Goal: Task Accomplishment & Management: Complete application form

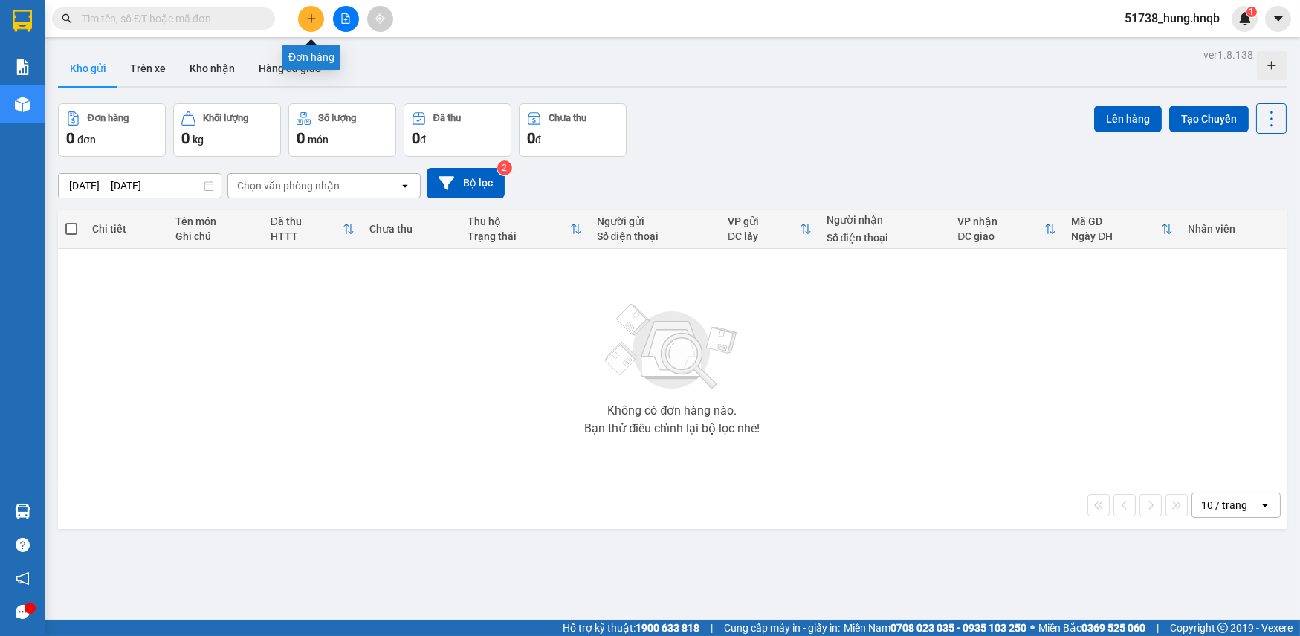
click at [312, 20] on icon "plus" at bounding box center [311, 18] width 10 height 10
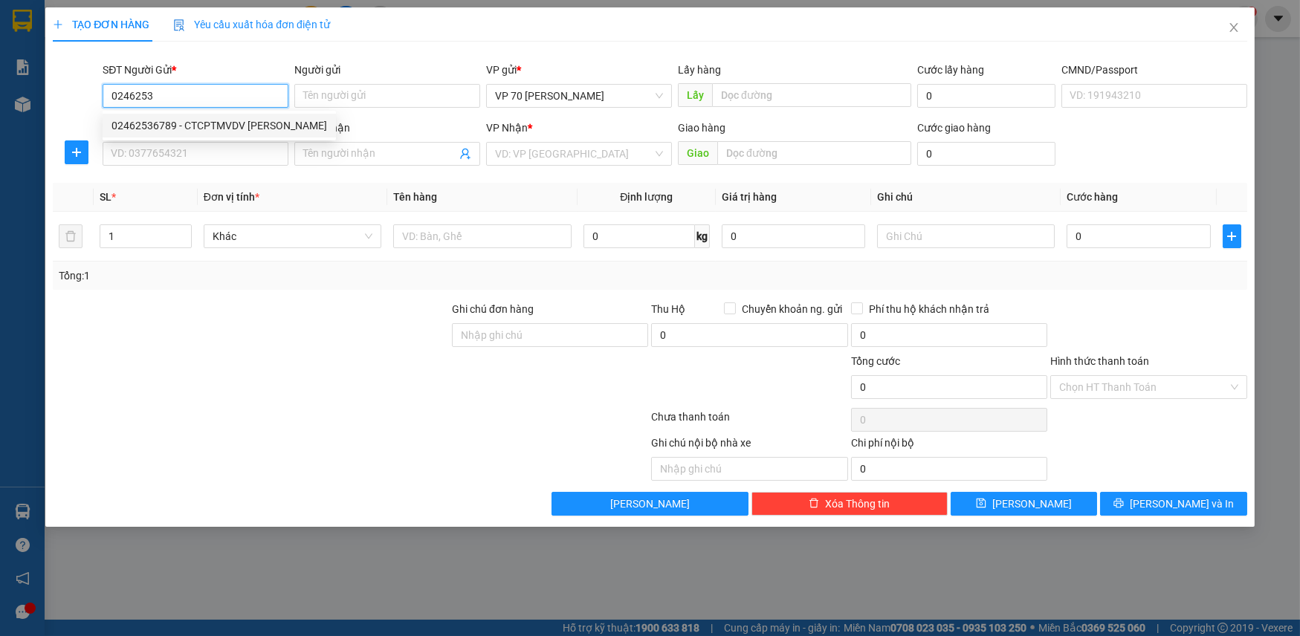
click at [305, 126] on div "02462536789 - CTCPTMVDV [PERSON_NAME]" at bounding box center [220, 125] width 216 height 16
type input "02462536789"
type input "CTCPTMVDV [PERSON_NAME]"
type input "văn phòng"
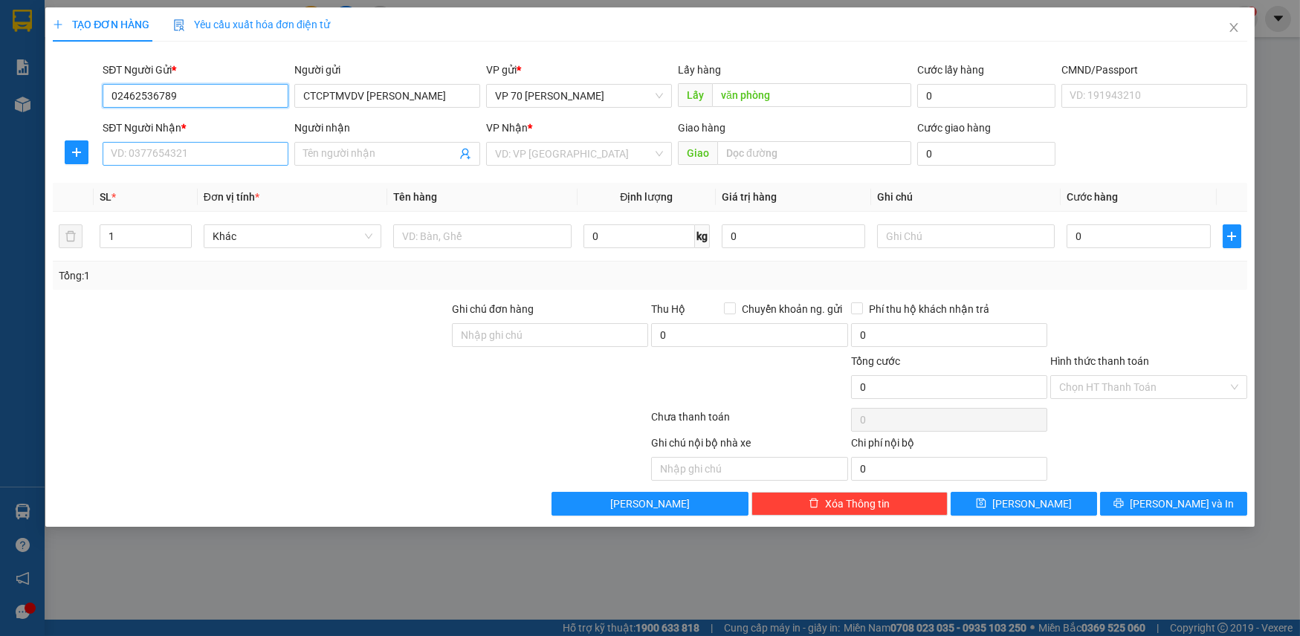
type input "02462536789"
click at [205, 155] on input "SĐT Người Nhận *" at bounding box center [196, 154] width 186 height 24
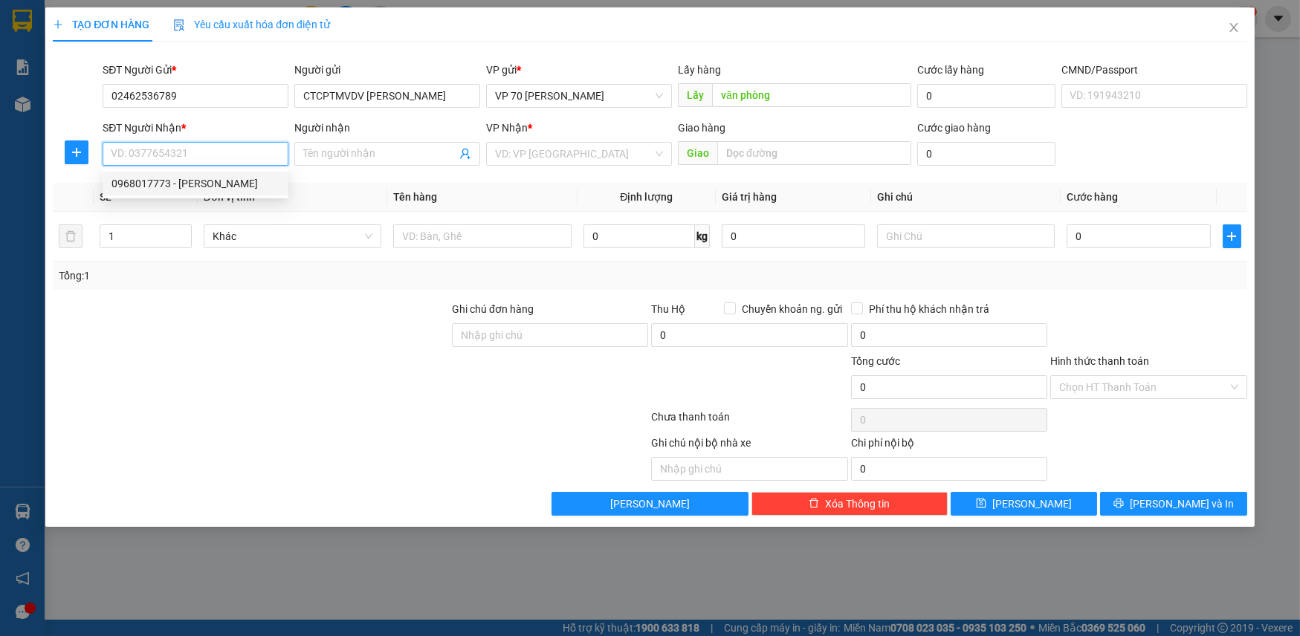
click at [201, 184] on div "0968017773 - [PERSON_NAME]" at bounding box center [196, 183] width 168 height 16
type input "0968017773"
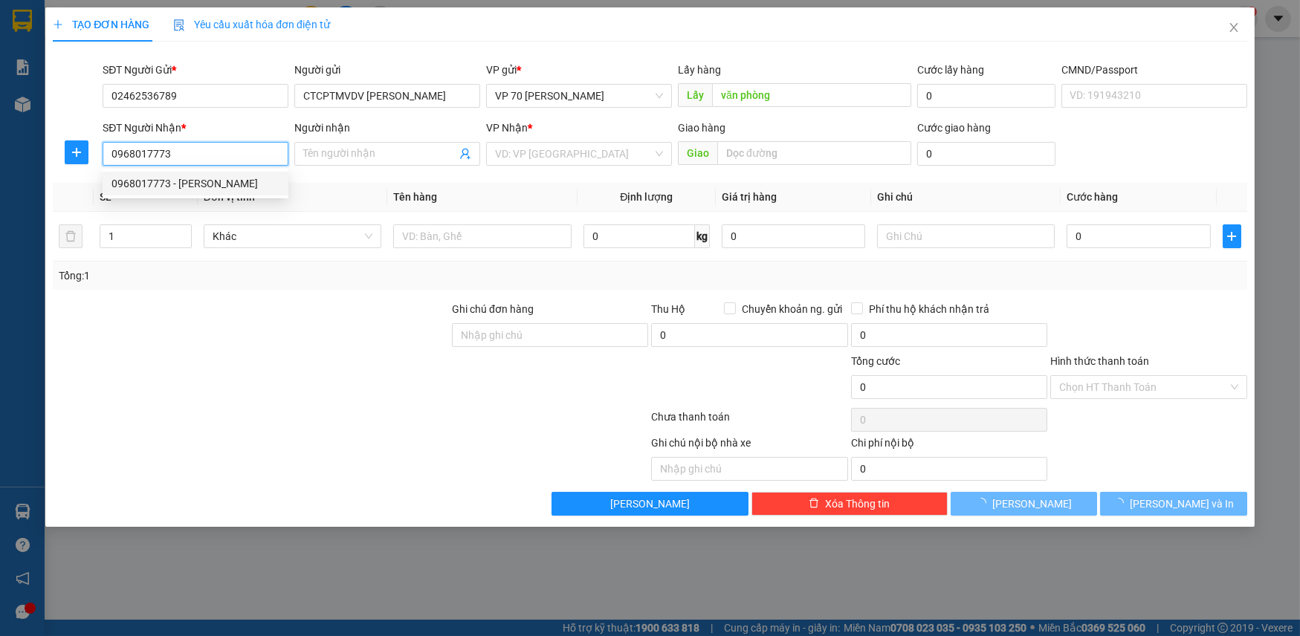
type input "[PERSON_NAME]"
type input "quảng lưu"
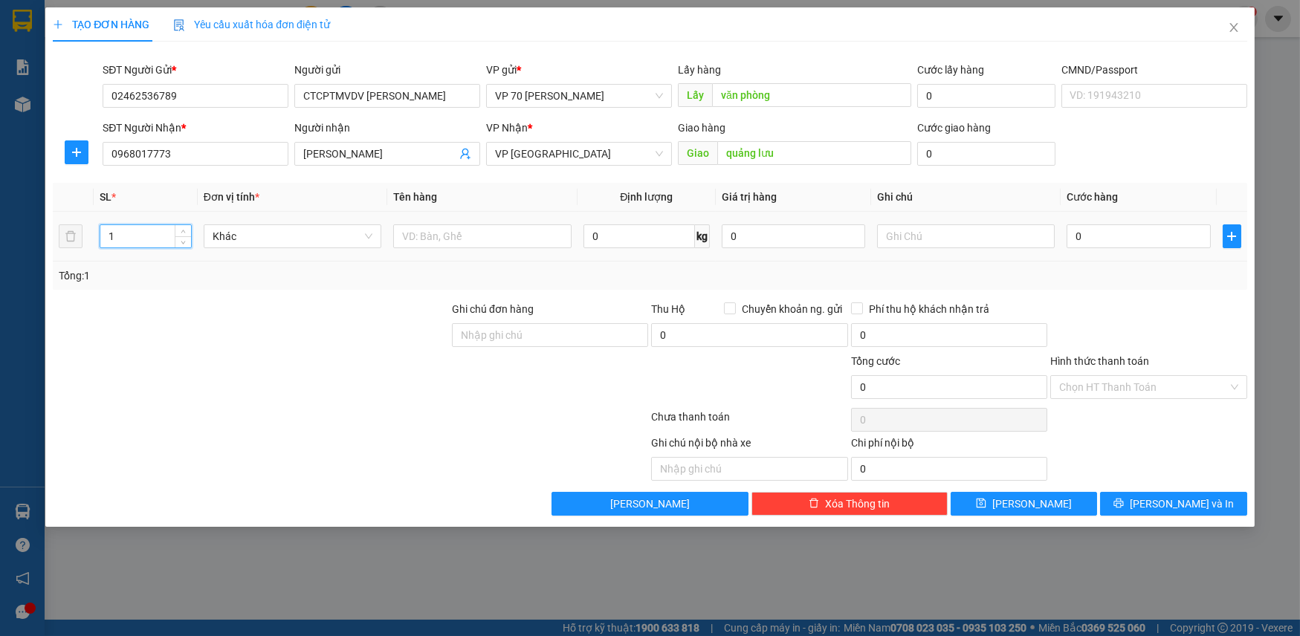
click at [146, 241] on input "1" at bounding box center [145, 236] width 90 height 22
type input "2"
click at [477, 238] on input "text" at bounding box center [482, 237] width 178 height 24
type input "thùng"
click at [1140, 238] on input "0" at bounding box center [1138, 237] width 143 height 24
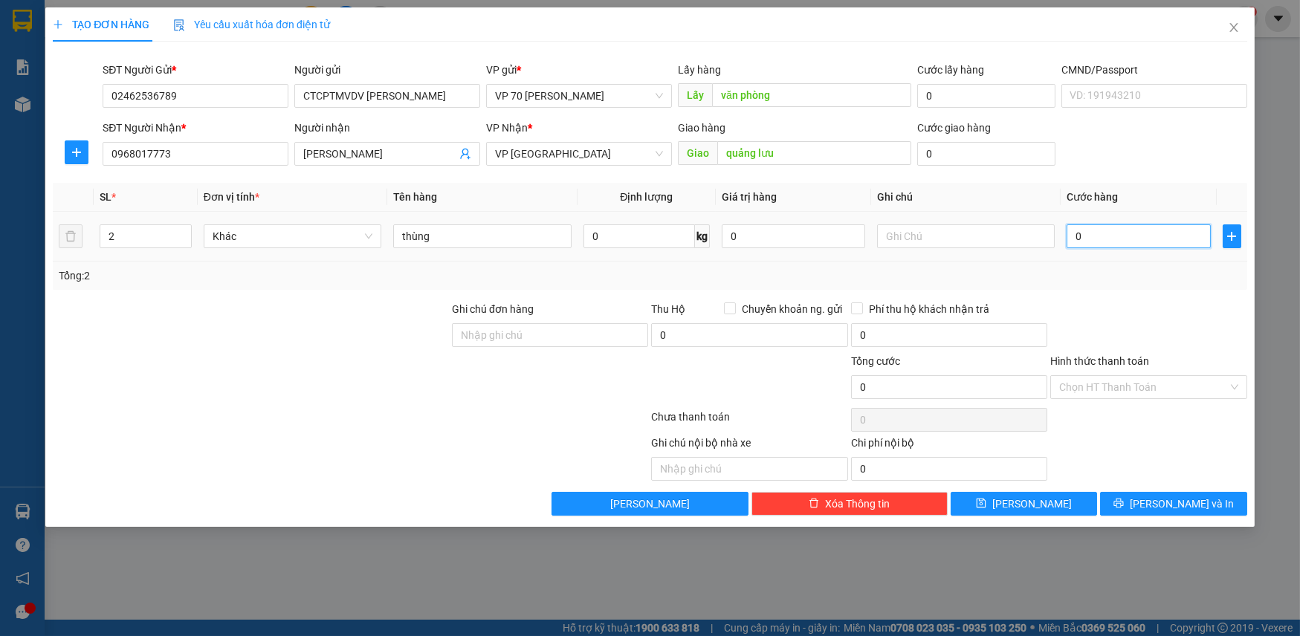
type input "4"
type input "0"
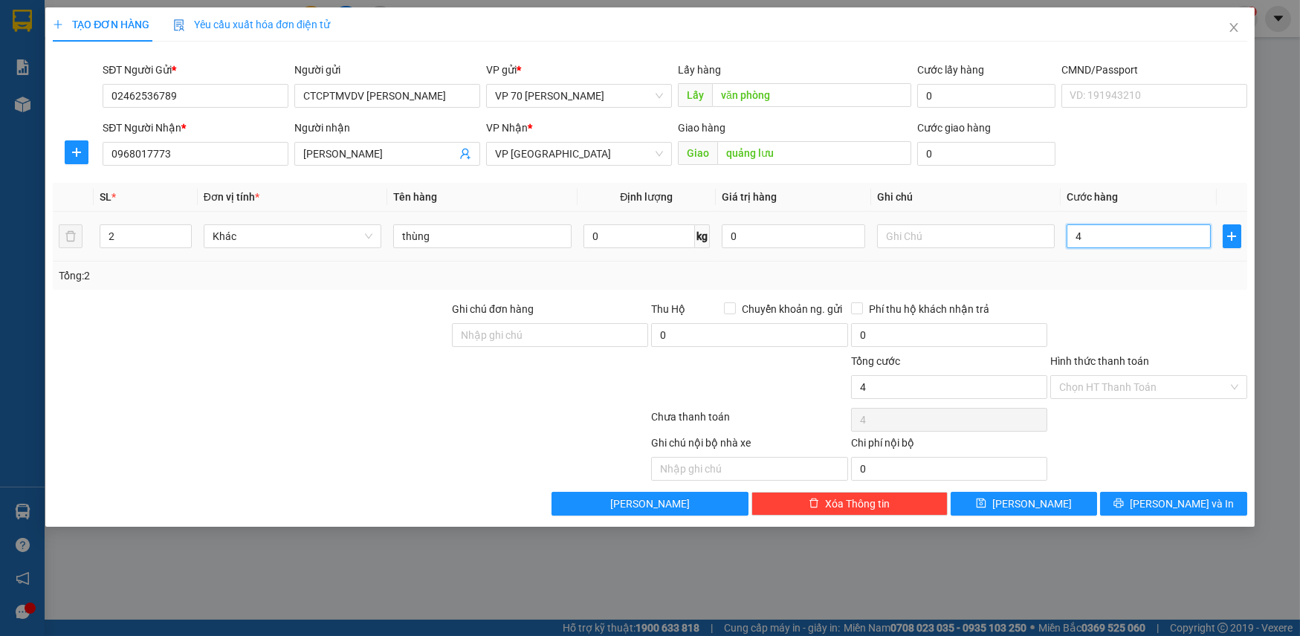
type input "0"
type input "08"
type input "8"
type input "080"
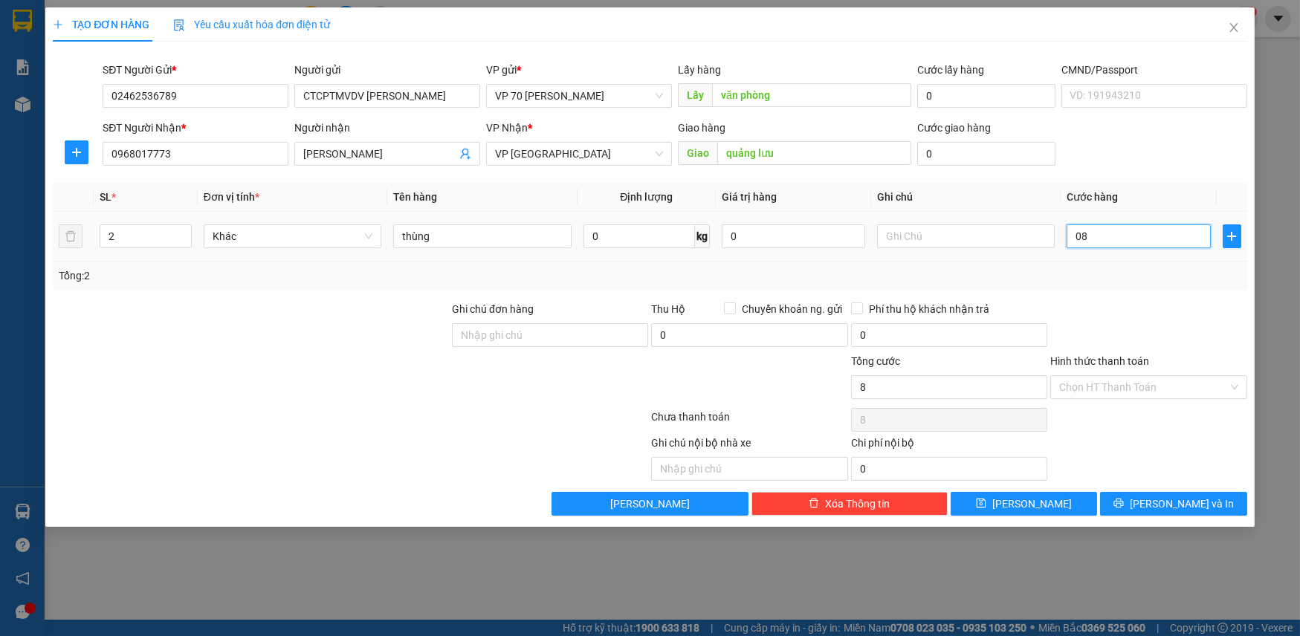
type input "80"
type input "0.800"
type input "800"
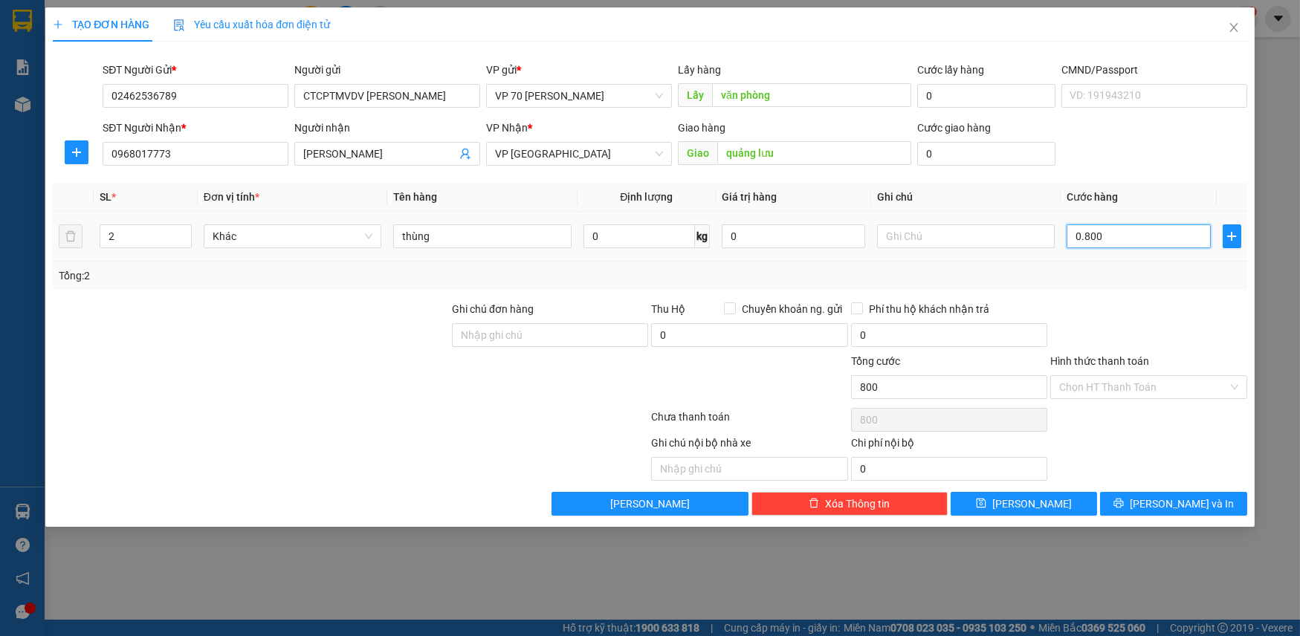
type input "08.000"
type input "8.000"
type input "080.000"
type input "80.000"
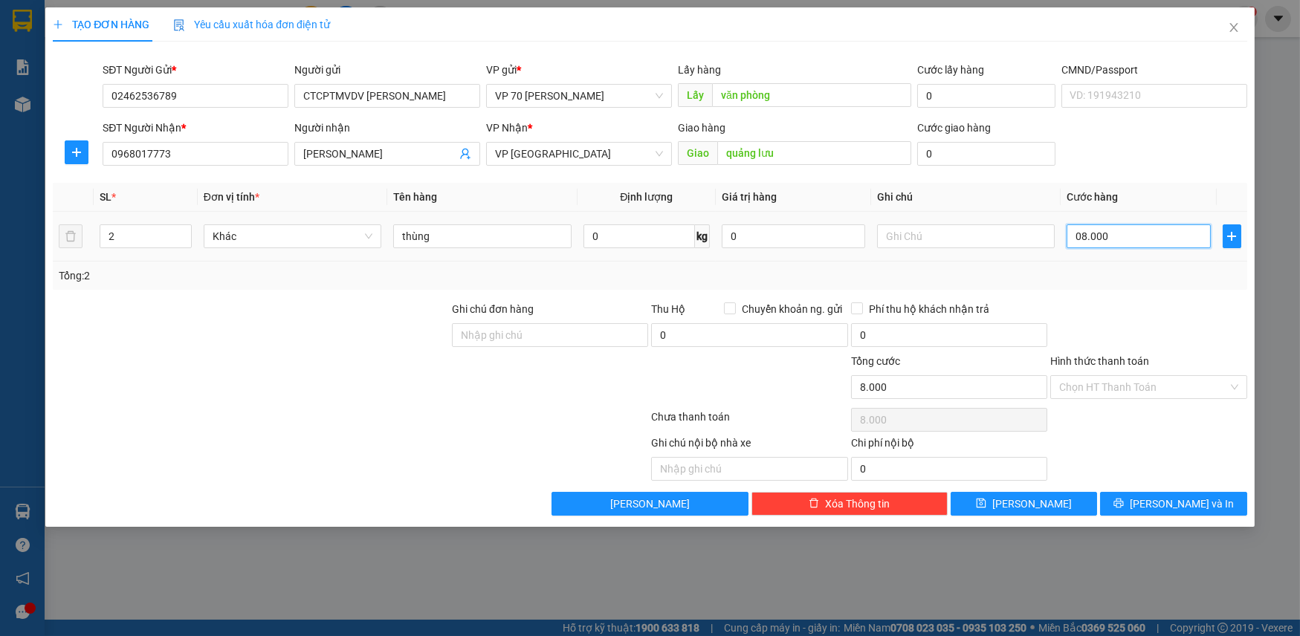
type input "80.000"
click at [706, 477] on input "text" at bounding box center [749, 469] width 196 height 24
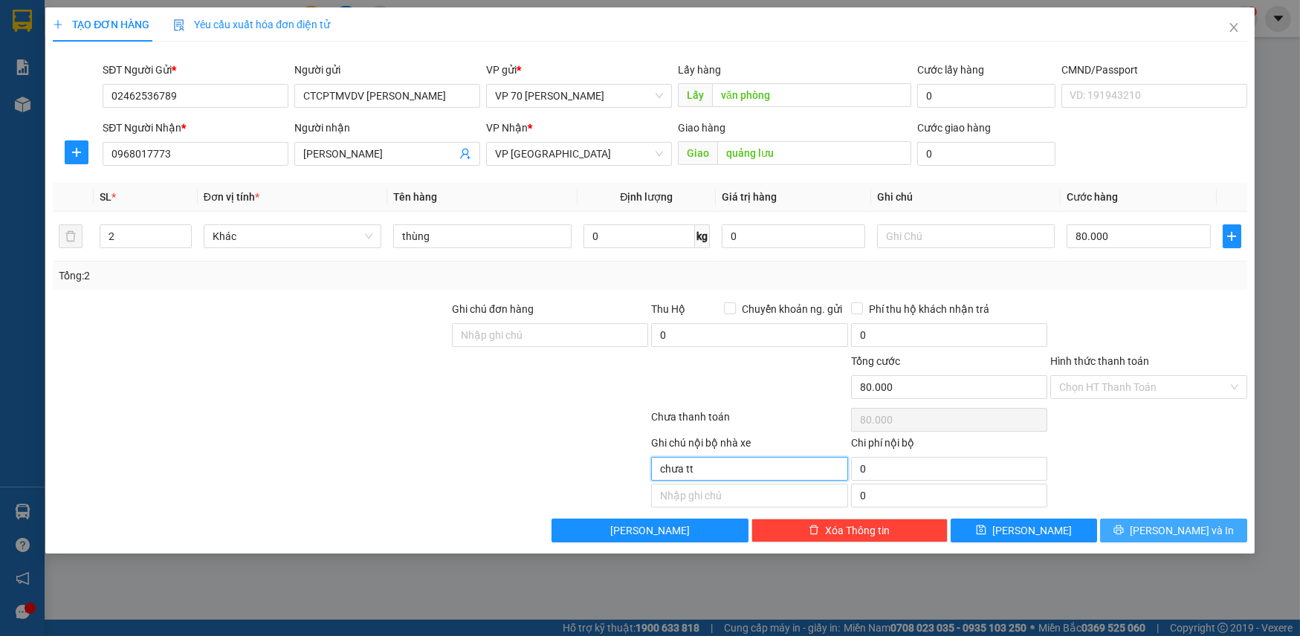
type input "chưa tt"
click at [1126, 533] on button "[PERSON_NAME] và In" at bounding box center [1173, 531] width 146 height 24
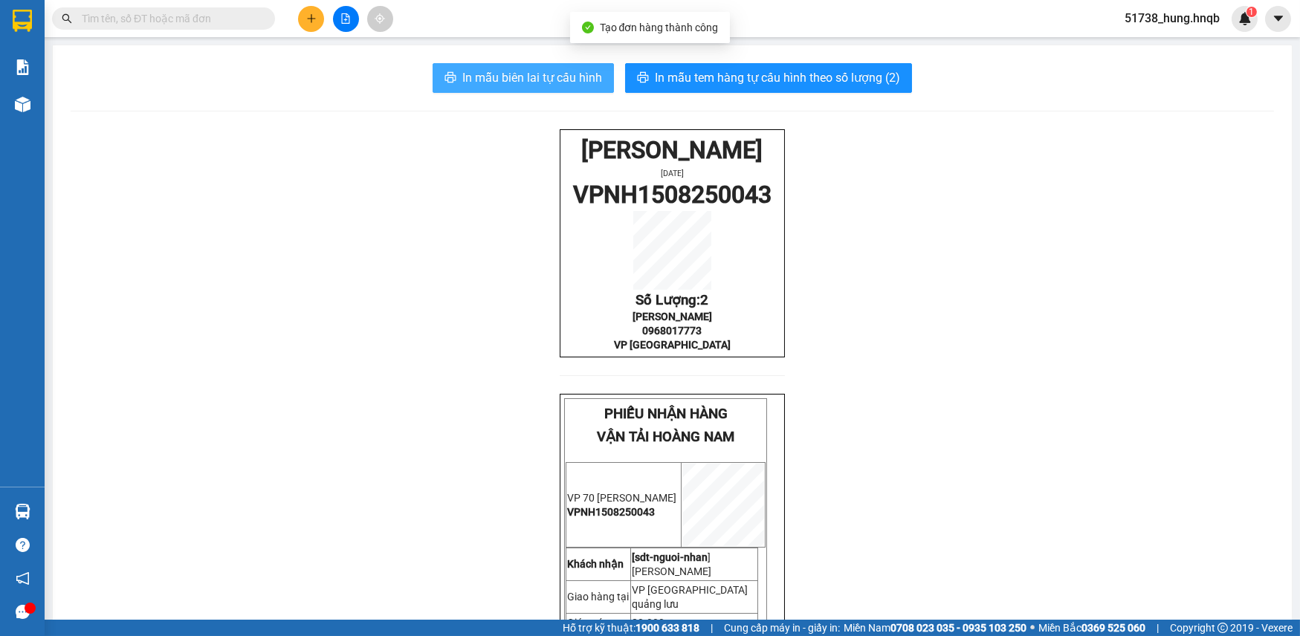
click at [538, 80] on span "In mẫu biên lai tự cấu hình" at bounding box center [532, 77] width 140 height 19
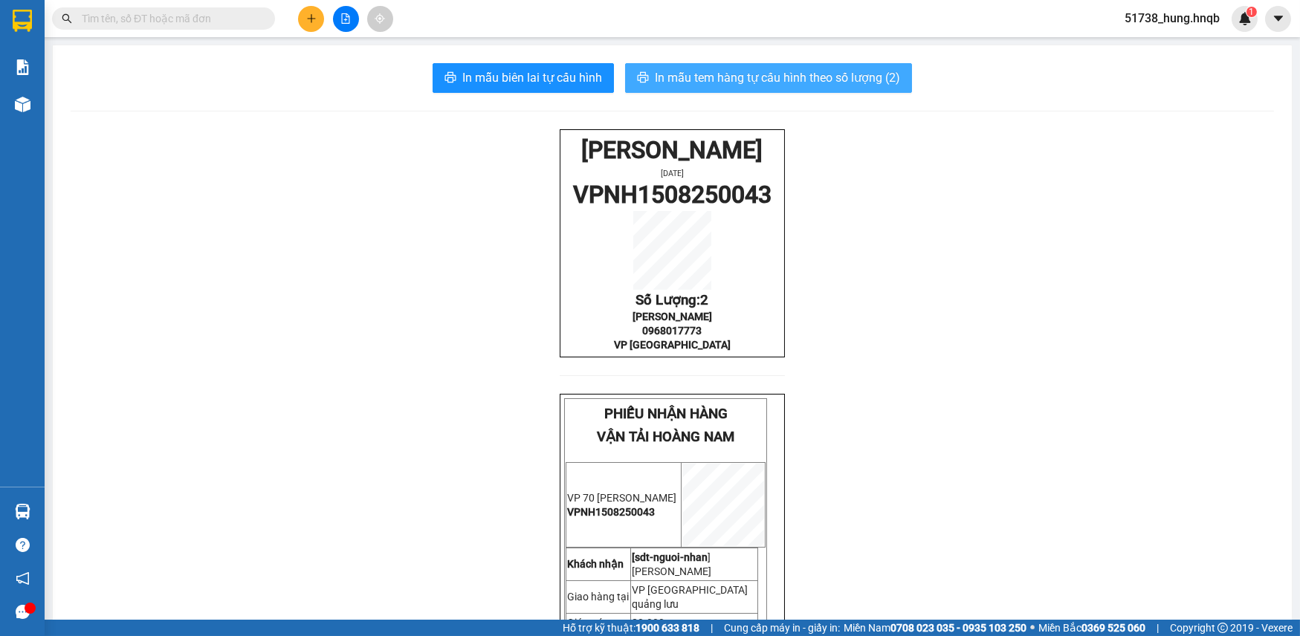
click at [750, 71] on span "In mẫu tem hàng tự cấu hình theo số lượng (2)" at bounding box center [777, 77] width 245 height 19
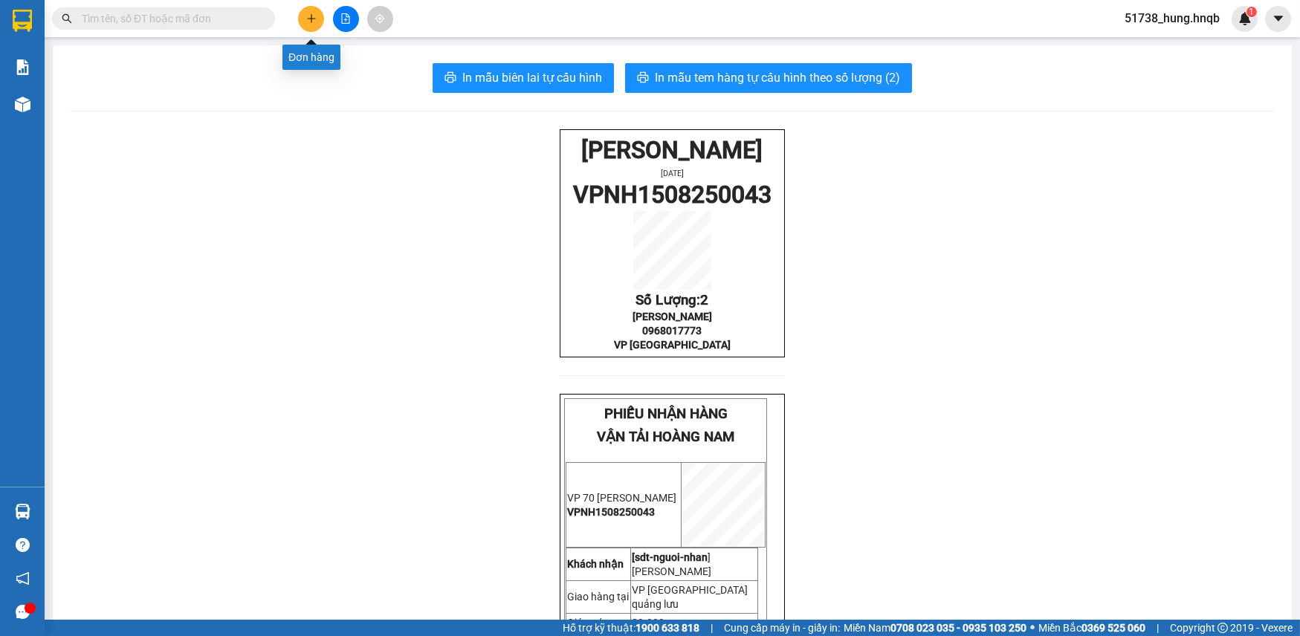
click at [310, 17] on icon "plus" at bounding box center [311, 18] width 10 height 10
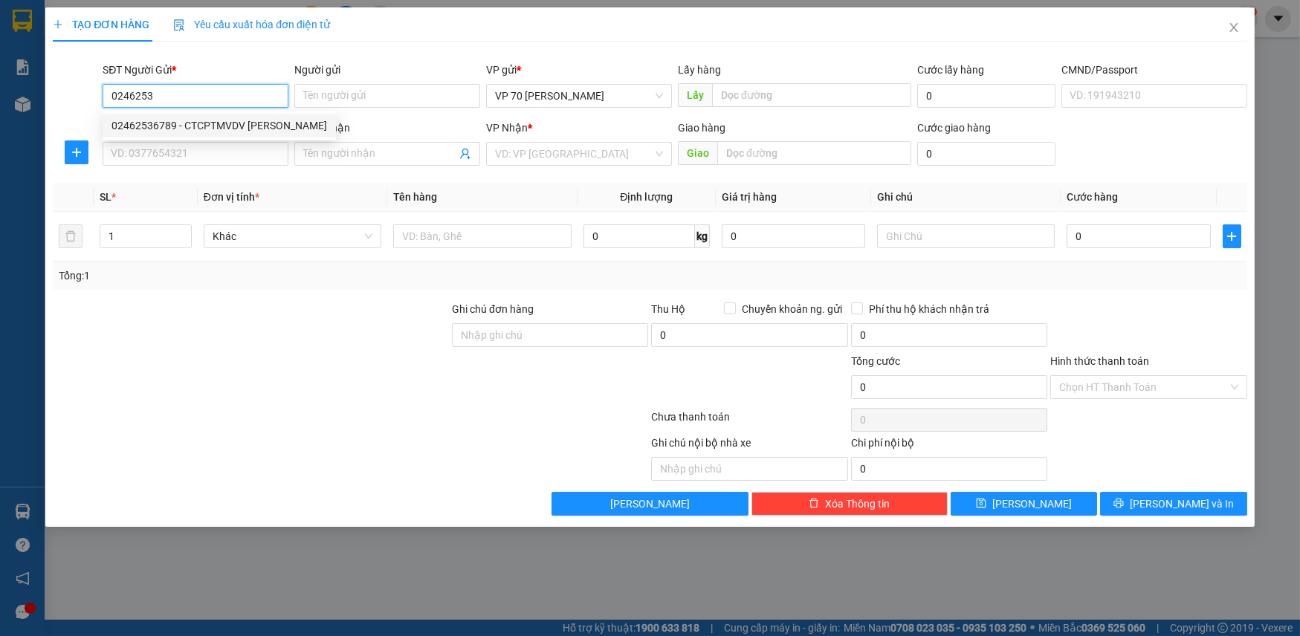
click at [201, 121] on div "02462536789 - CTCPTMVDV [PERSON_NAME]" at bounding box center [220, 125] width 216 height 16
type input "02462536789"
type input "CTCPTMVDV [PERSON_NAME]"
type input "văn phòng"
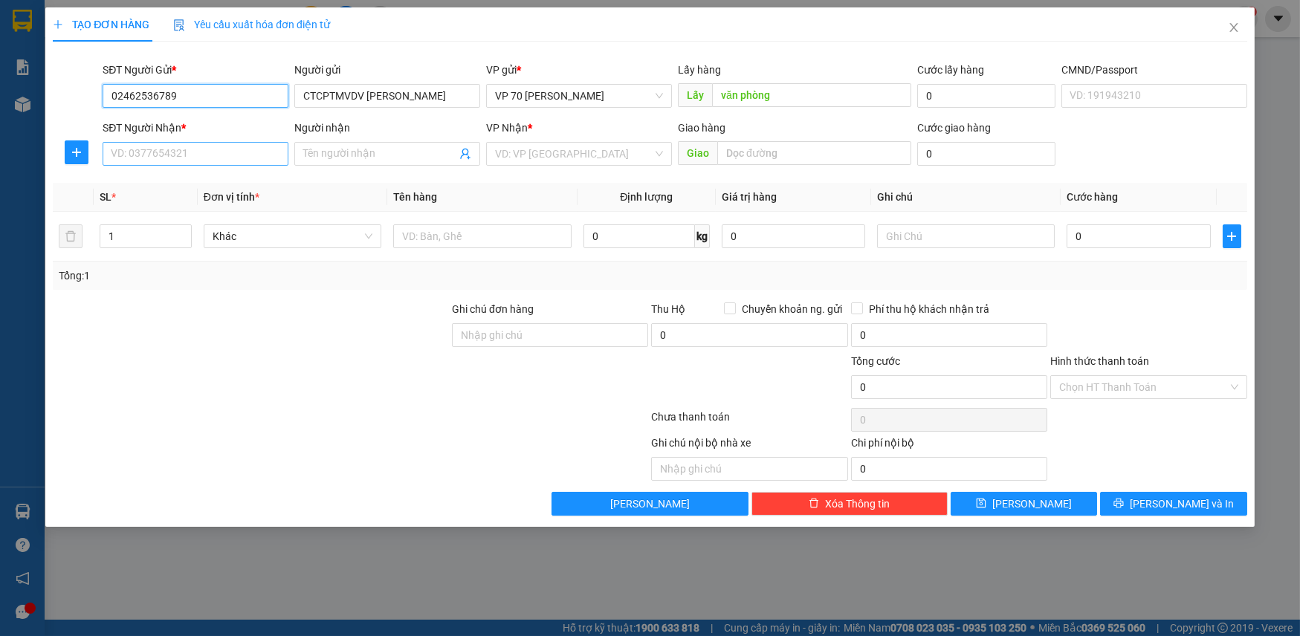
type input "02462536789"
click at [192, 151] on input "SĐT Người Nhận *" at bounding box center [196, 154] width 186 height 24
type input "0907137116"
click at [389, 158] on input "Người nhận" at bounding box center [379, 154] width 153 height 16
type input "tý"
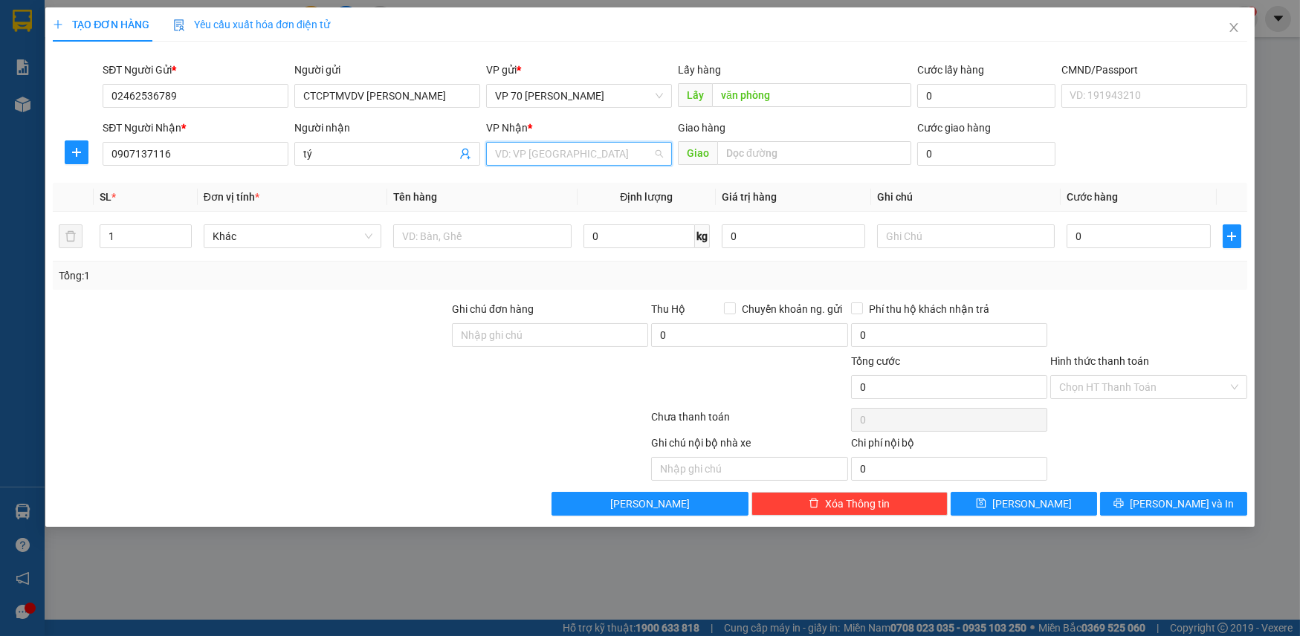
click at [536, 158] on input "search" at bounding box center [574, 154] width 158 height 22
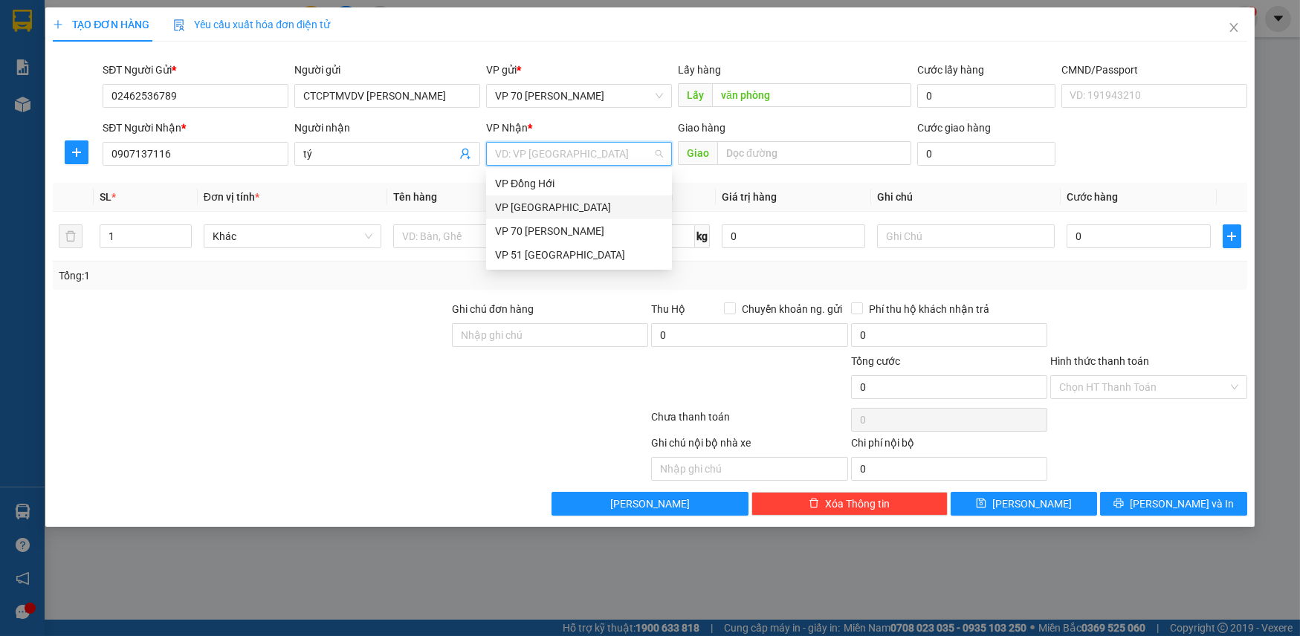
click at [551, 213] on div "VP [GEOGRAPHIC_DATA]" at bounding box center [579, 207] width 168 height 16
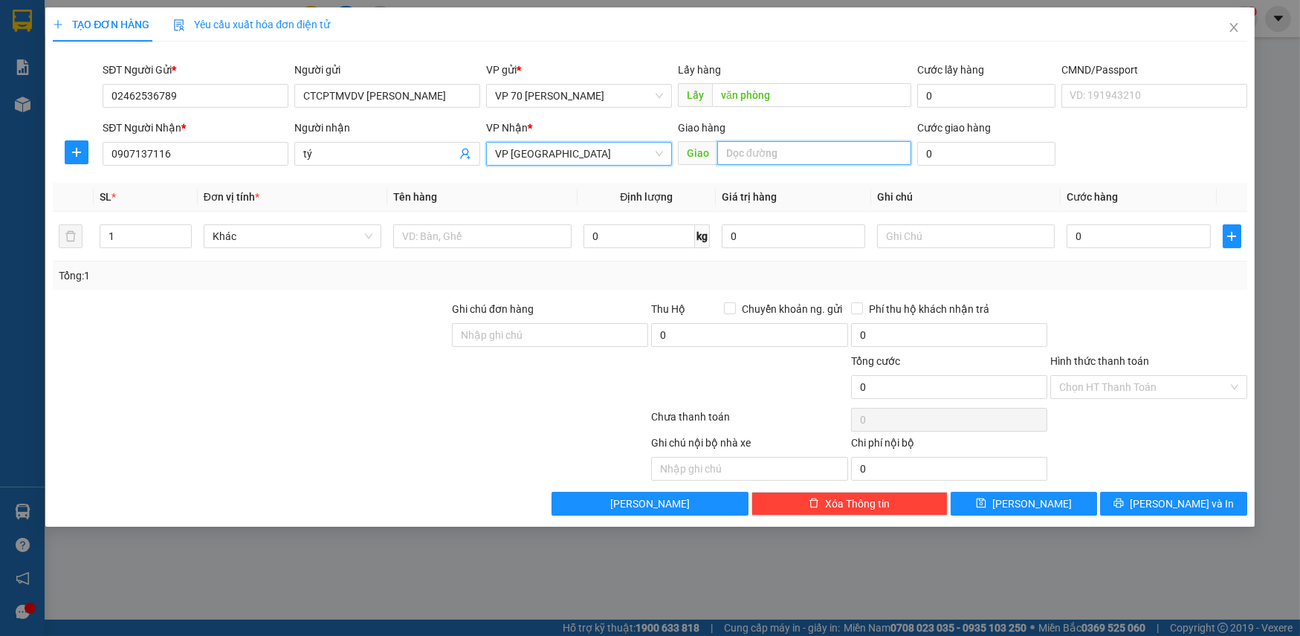
click at [776, 152] on input "text" at bounding box center [814, 153] width 194 height 24
type input "cx quảng tiến"
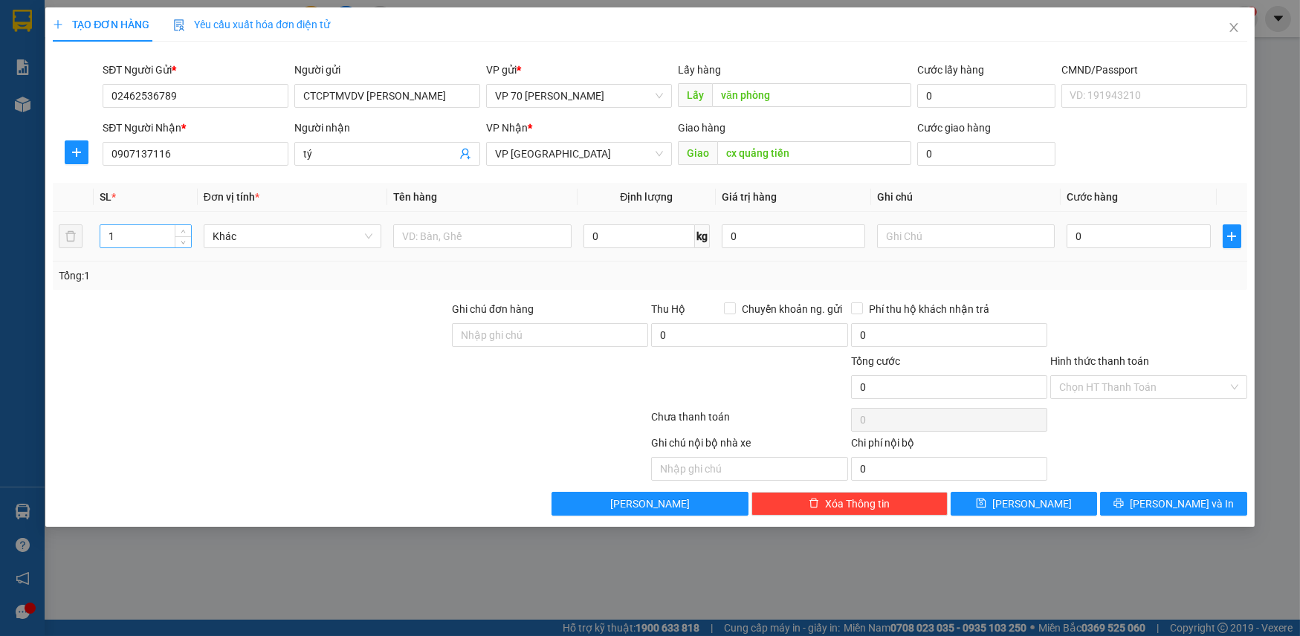
click at [156, 225] on input "1" at bounding box center [145, 236] width 90 height 22
type input "2"
click at [437, 239] on input "text" at bounding box center [482, 237] width 178 height 24
type input "[PERSON_NAME]"
click at [1130, 230] on input "0" at bounding box center [1138, 237] width 143 height 24
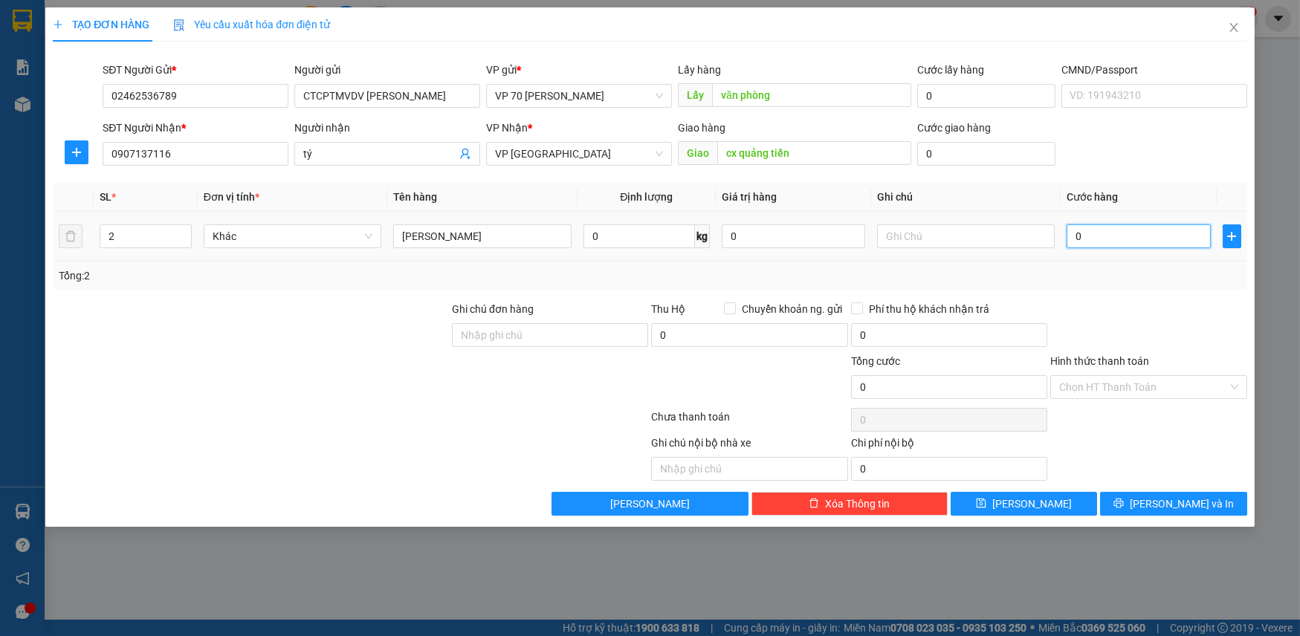
type input "4"
type input "0"
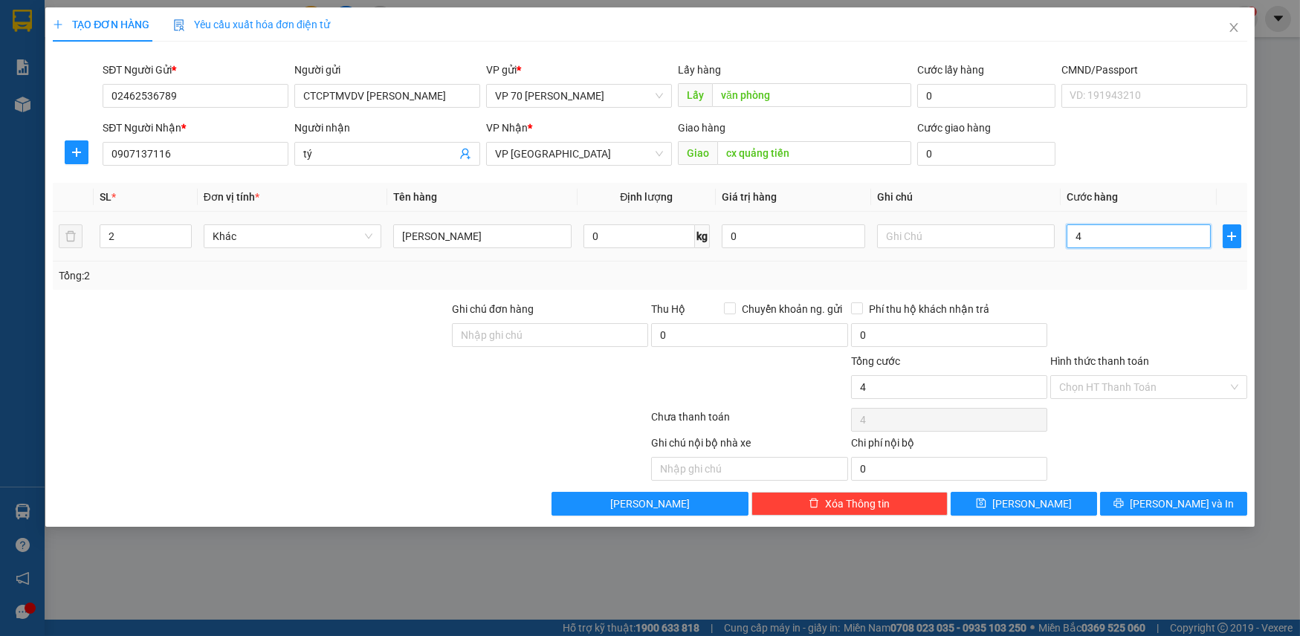
type input "0"
type input "06"
type input "6"
type input "060"
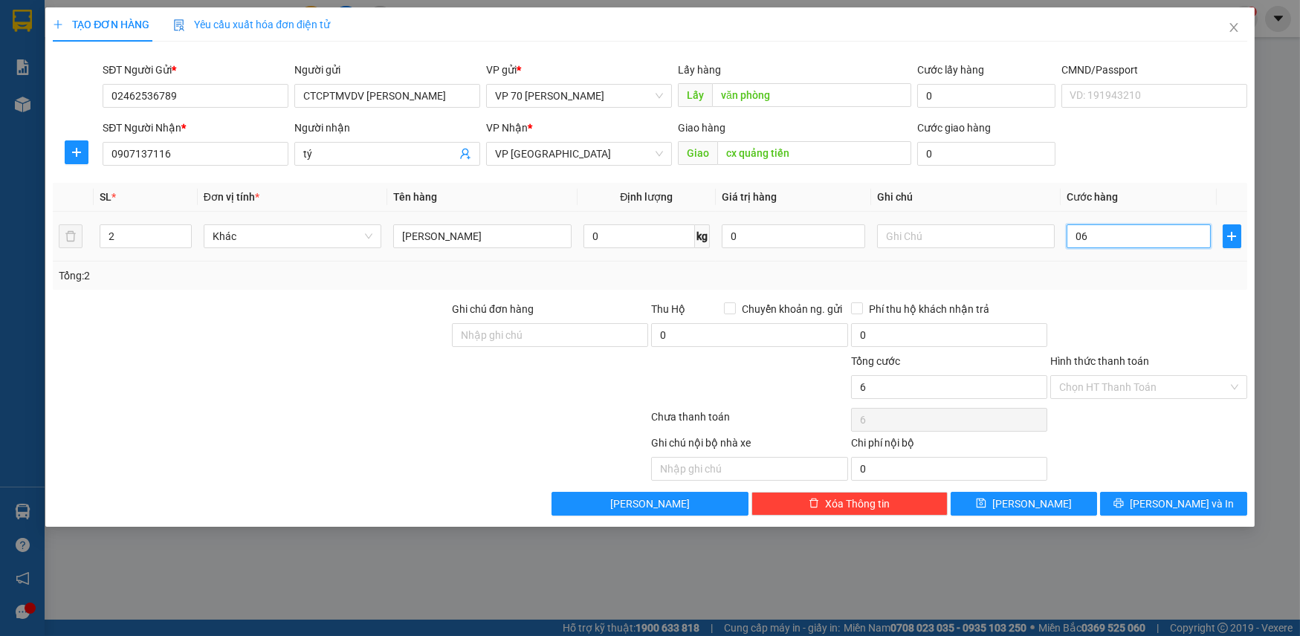
type input "60"
type input "0.600"
type input "600"
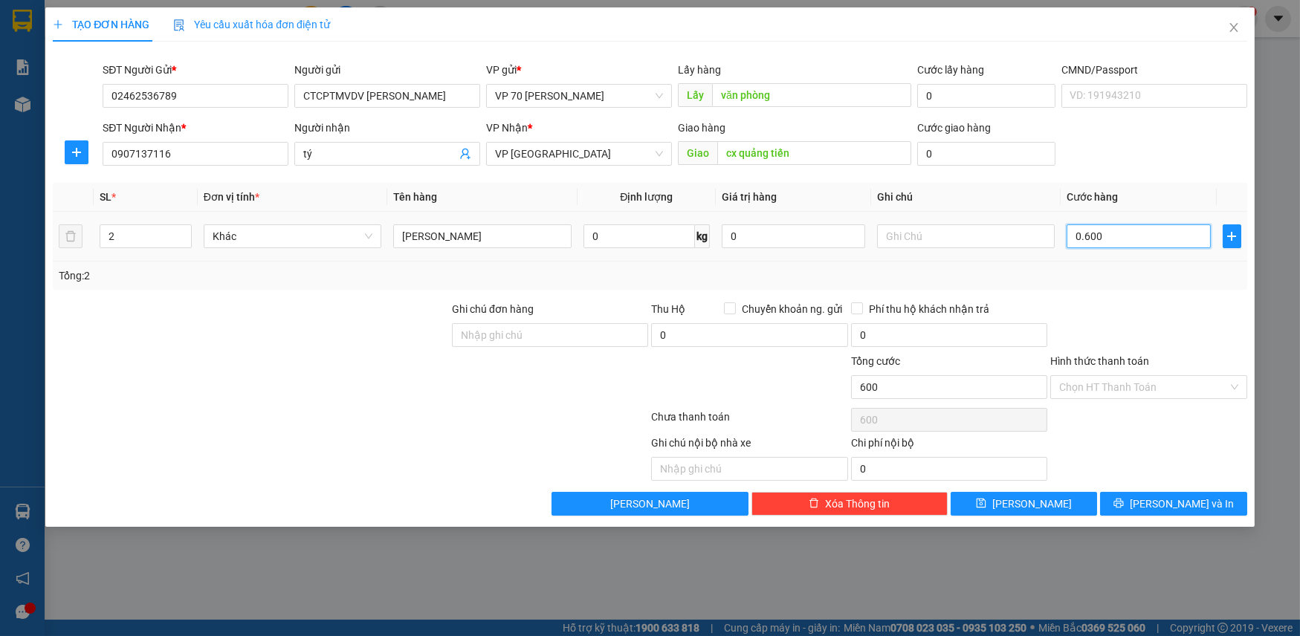
type input "06.000"
type input "6.000"
type input "060.000"
type input "60.000"
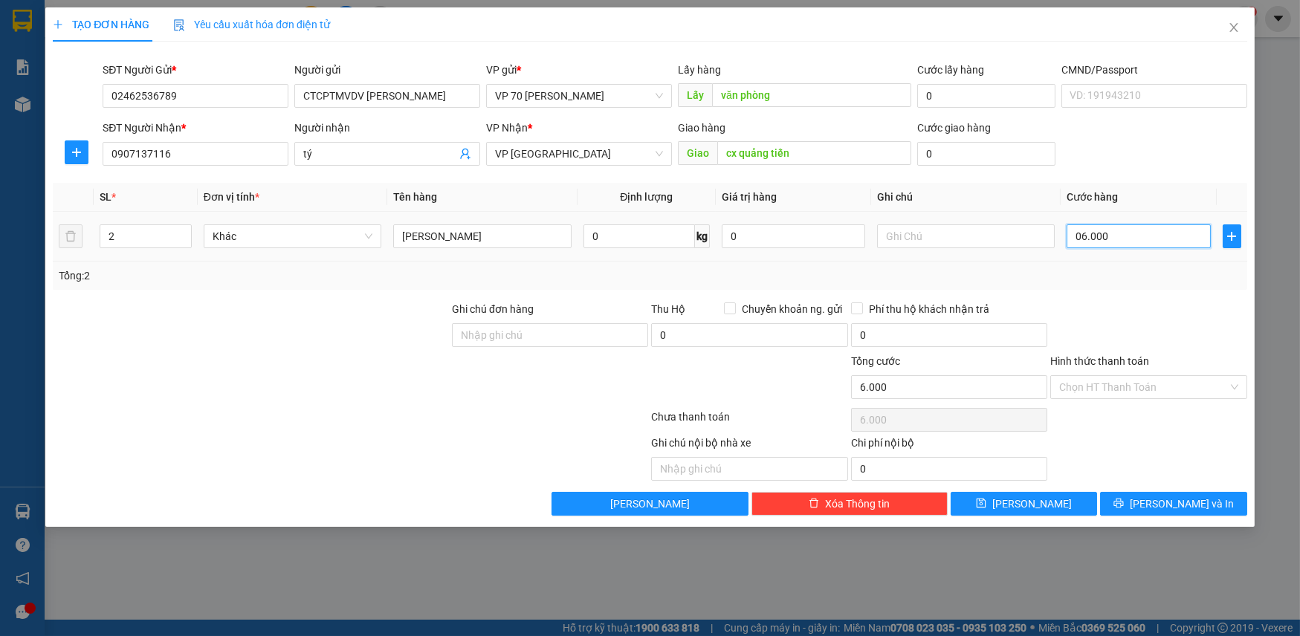
type input "60.000"
click at [706, 468] on input "text" at bounding box center [749, 469] width 196 height 24
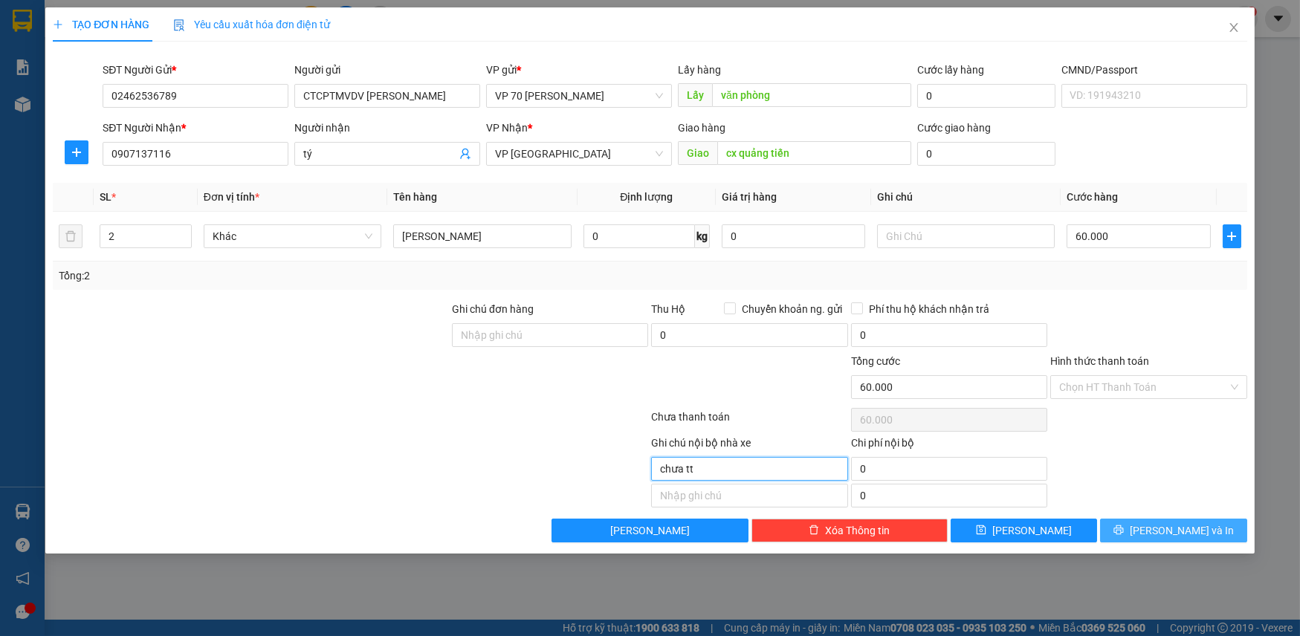
type input "chưa tt"
click at [1206, 531] on button "[PERSON_NAME] và In" at bounding box center [1173, 531] width 146 height 24
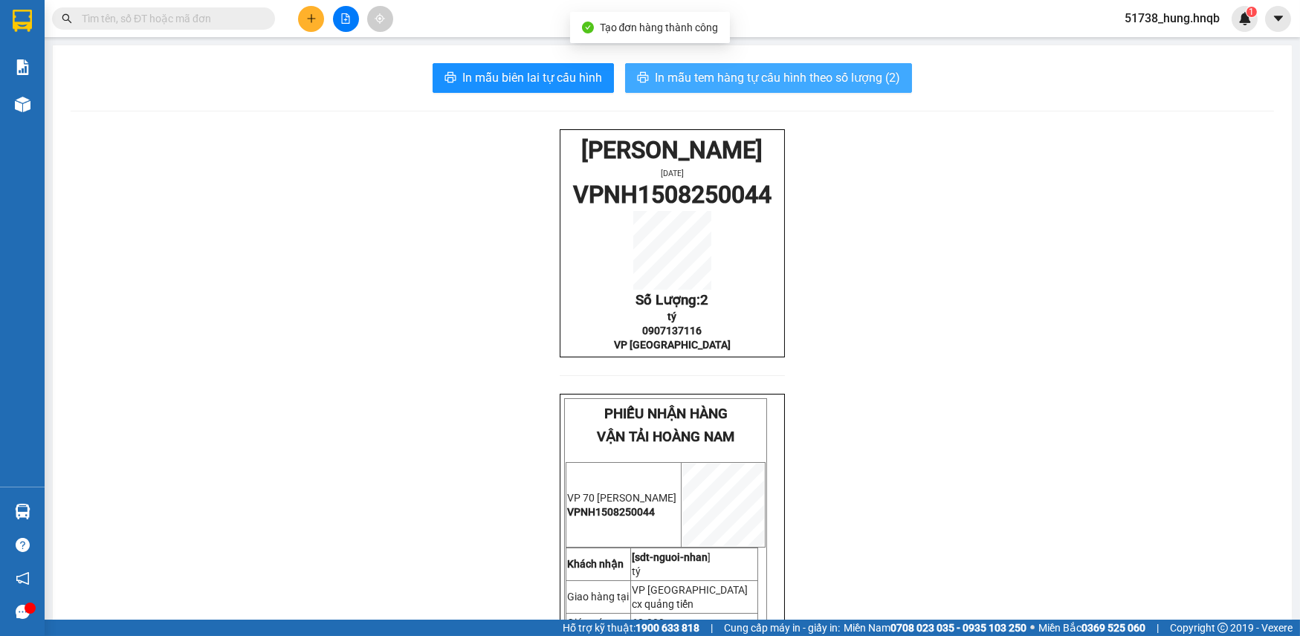
click at [743, 74] on span "In mẫu tem hàng tự cấu hình theo số lượng (2)" at bounding box center [777, 77] width 245 height 19
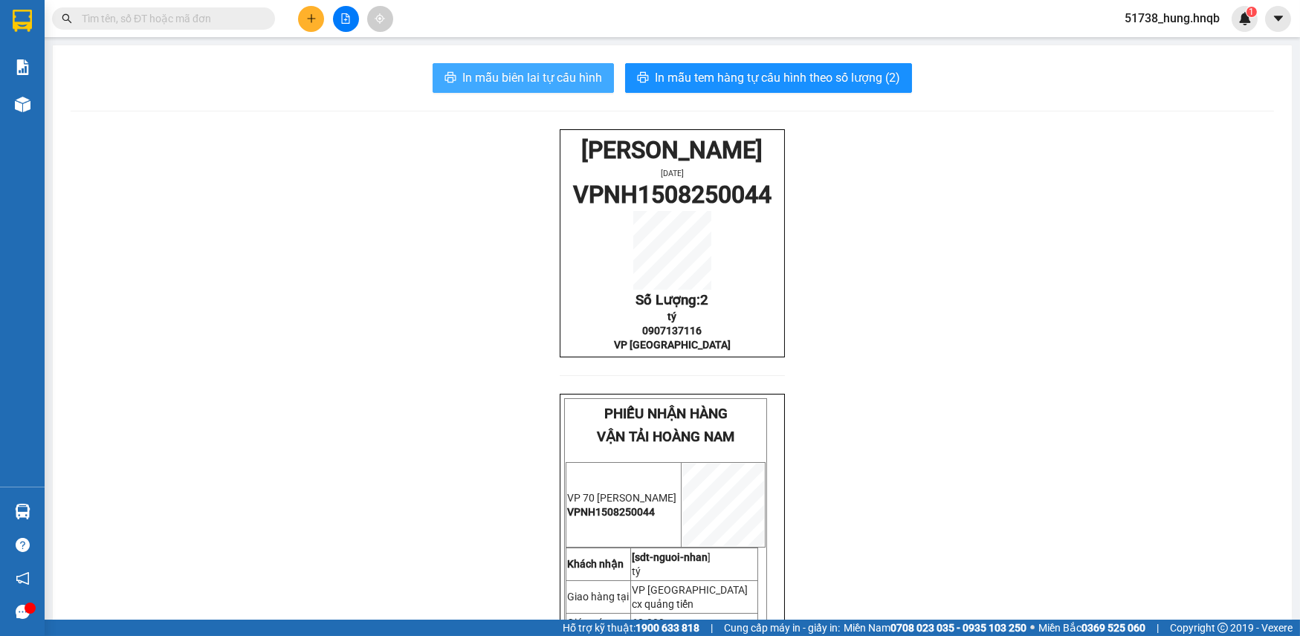
click at [526, 77] on span "In mẫu biên lai tự cấu hình" at bounding box center [532, 77] width 140 height 19
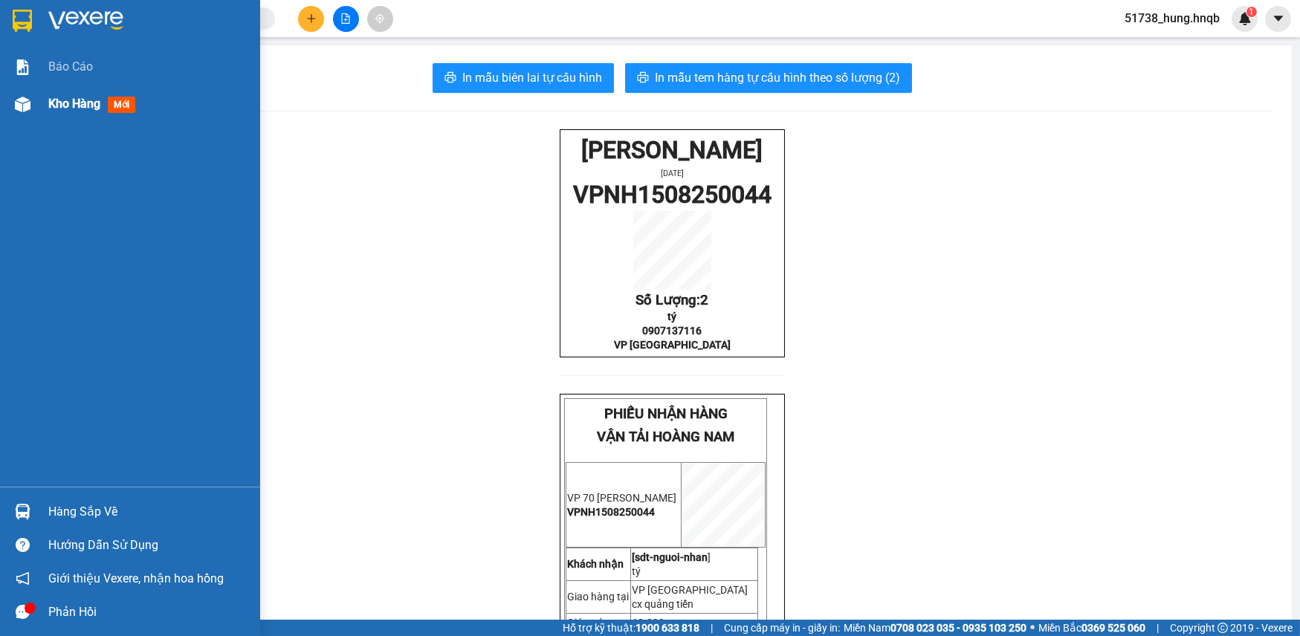
click at [30, 106] on div at bounding box center [23, 104] width 26 height 26
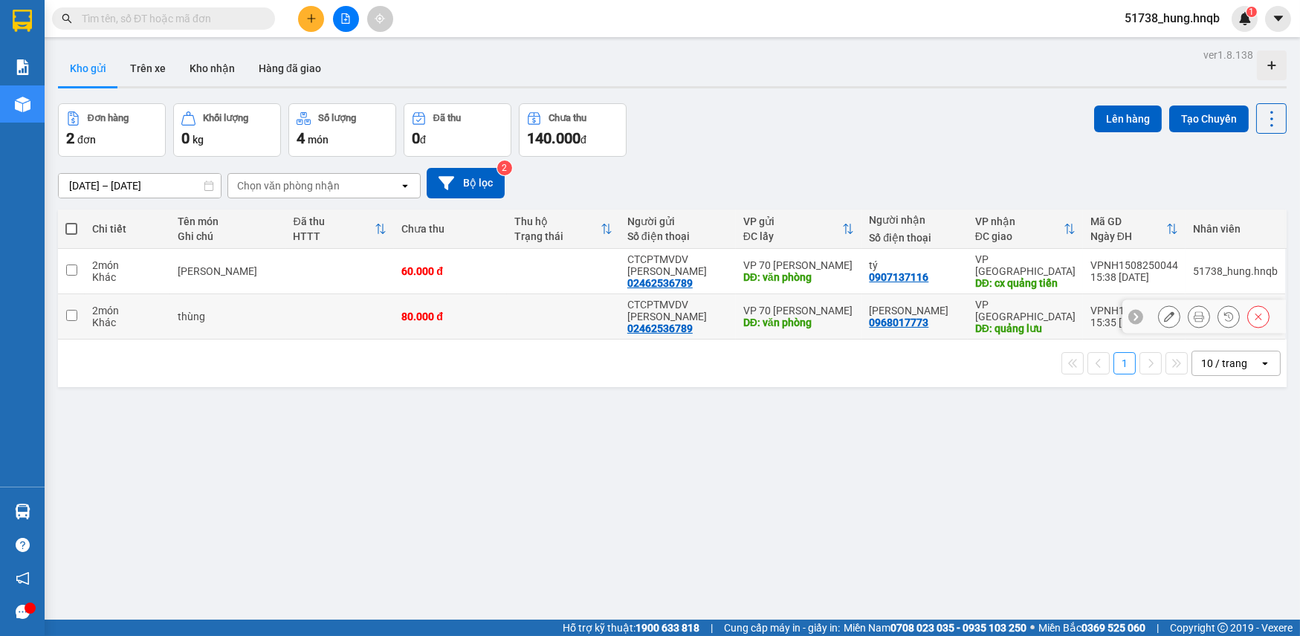
click at [1166, 317] on button at bounding box center [1169, 317] width 21 height 26
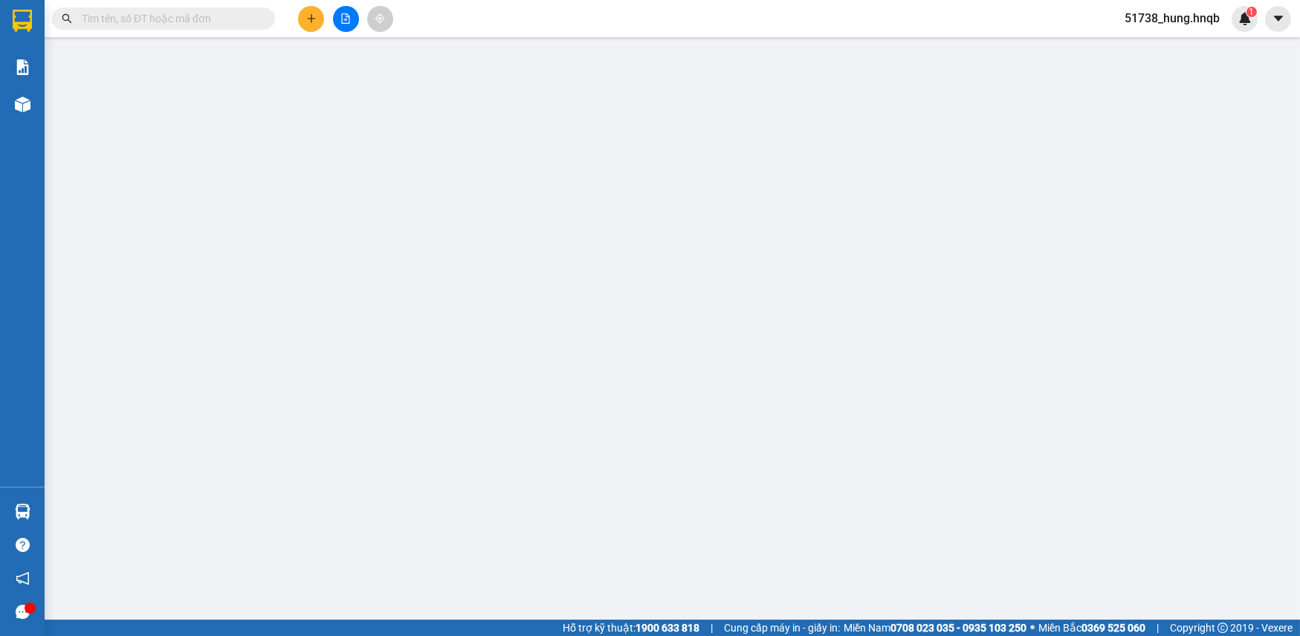
type input "02462536789"
type input "CTCPTMVDV [PERSON_NAME]"
type input "văn phòng"
type input "0968017773"
type input "[PERSON_NAME]"
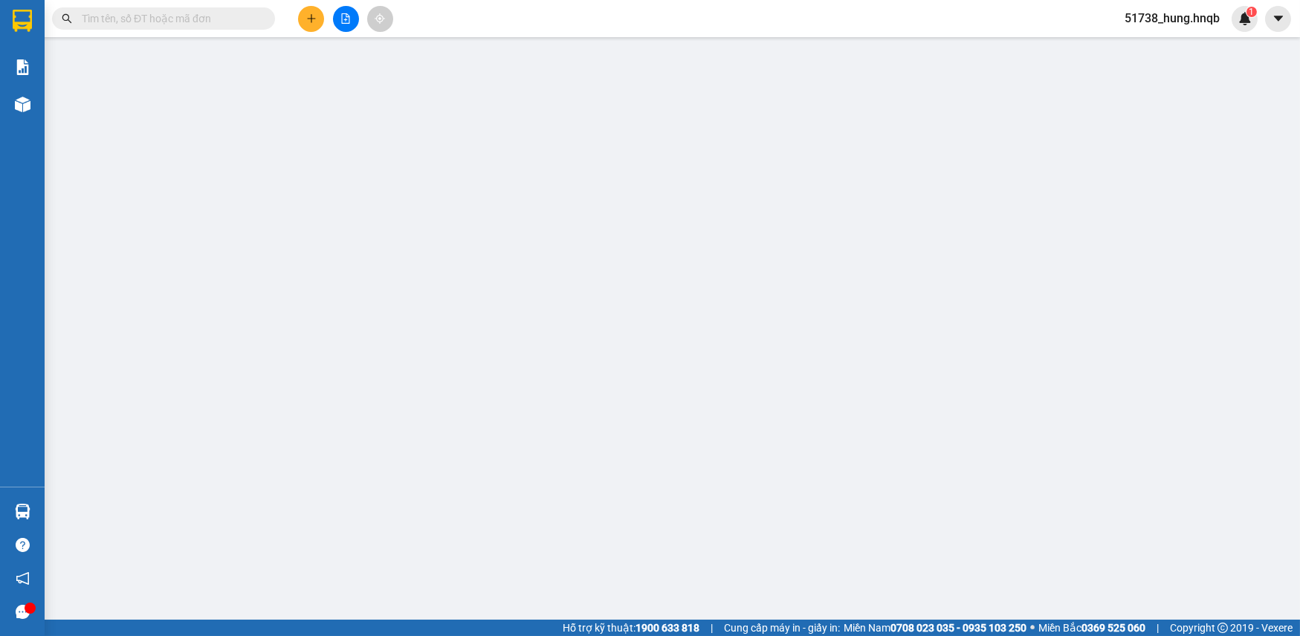
type input "quảng lưu"
type input "80.000"
type input "chưa tt"
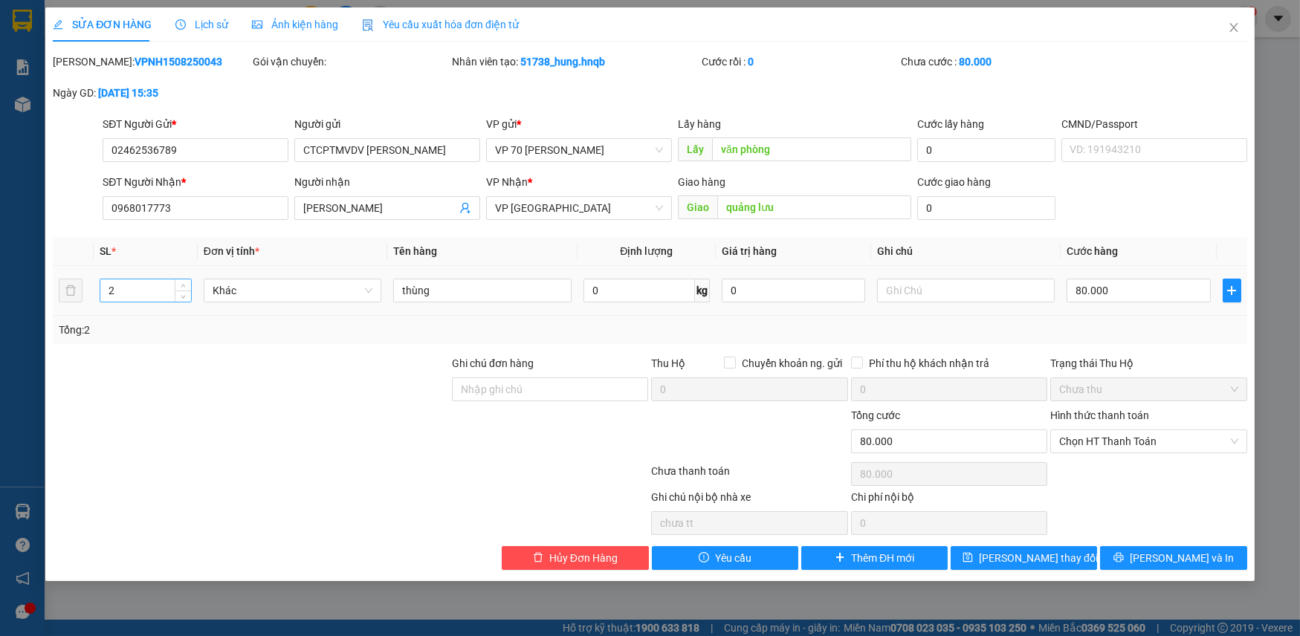
click at [126, 289] on input "2" at bounding box center [145, 291] width 90 height 22
type input "4"
click at [1141, 295] on input "80.000" at bounding box center [1138, 291] width 143 height 24
type input "0"
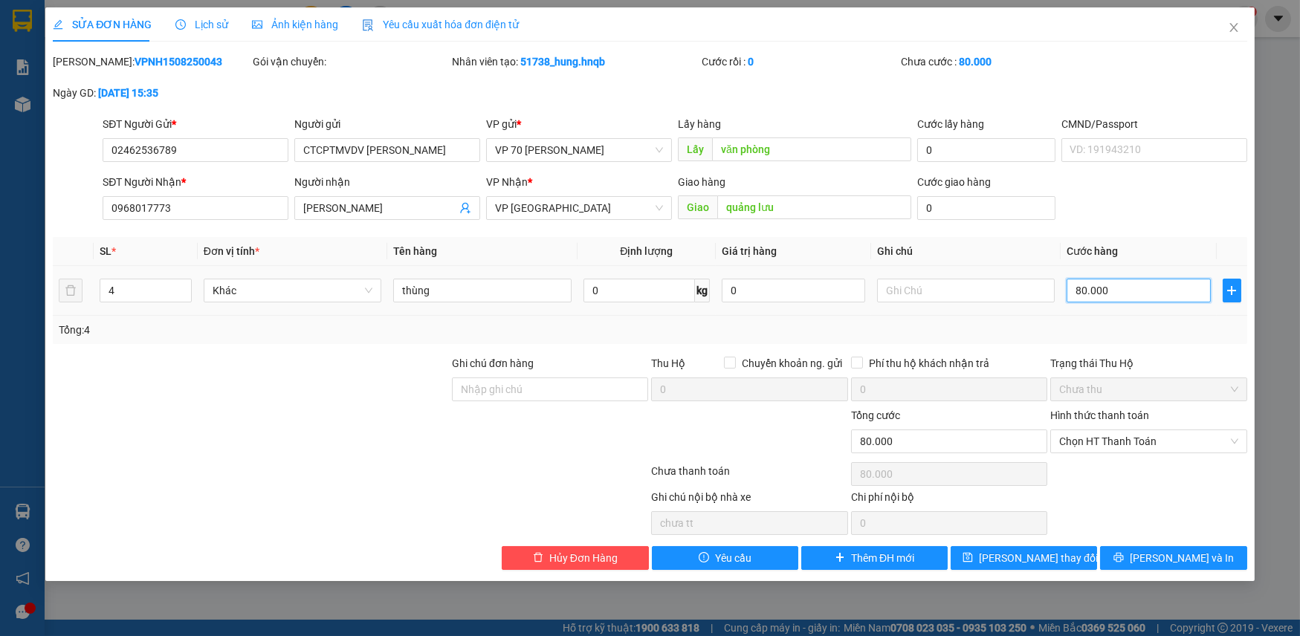
type input "0"
type input "1"
type input "01"
type input "16"
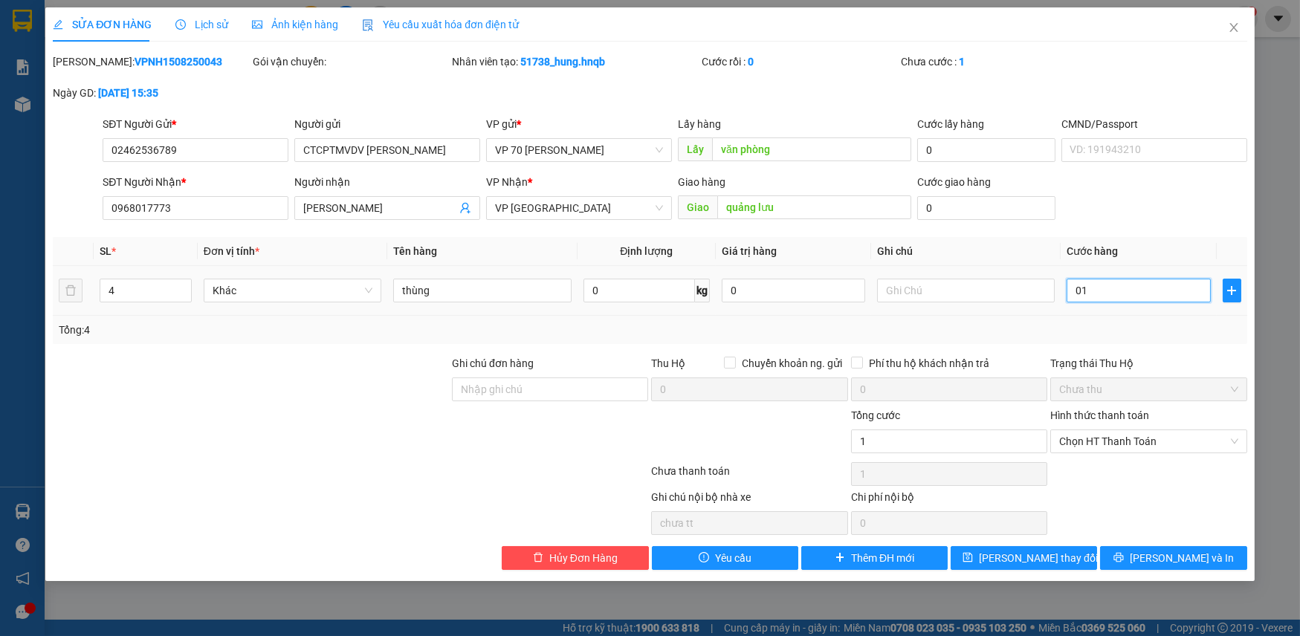
type input "16"
type input "016"
type input "160"
type input "0.160"
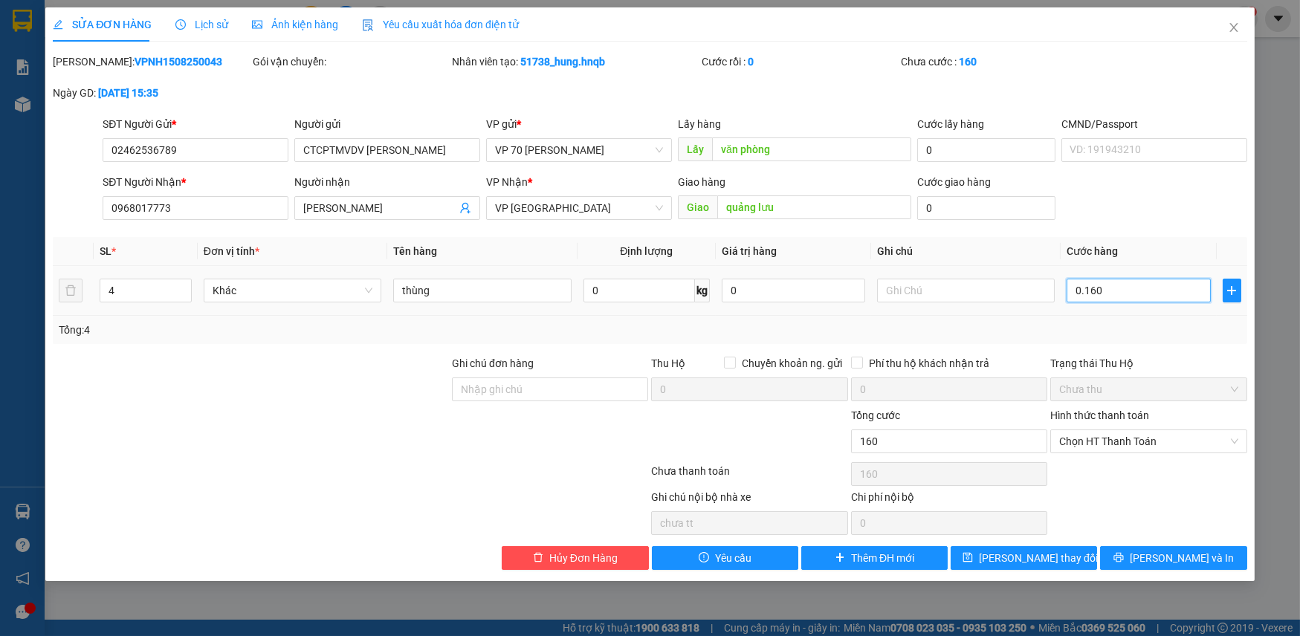
type input "1.600"
type input "01.600"
type input "16.000"
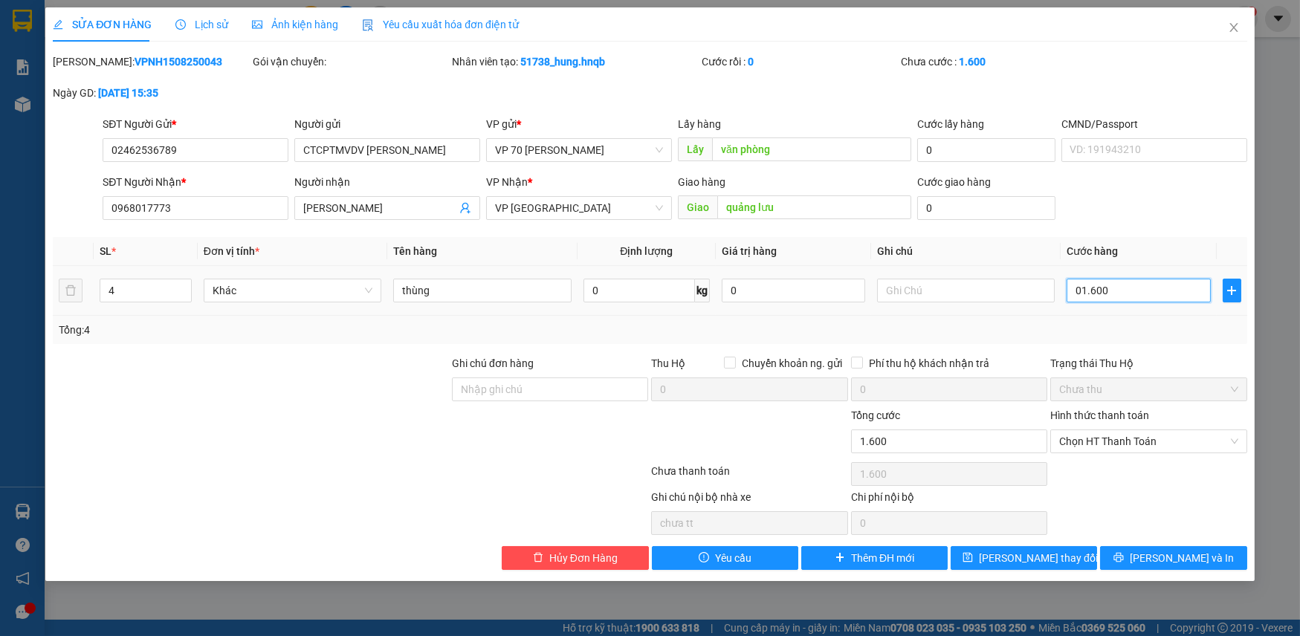
type input "016.000"
type input "160.000"
click at [1173, 558] on span "[PERSON_NAME] và In" at bounding box center [1182, 558] width 104 height 16
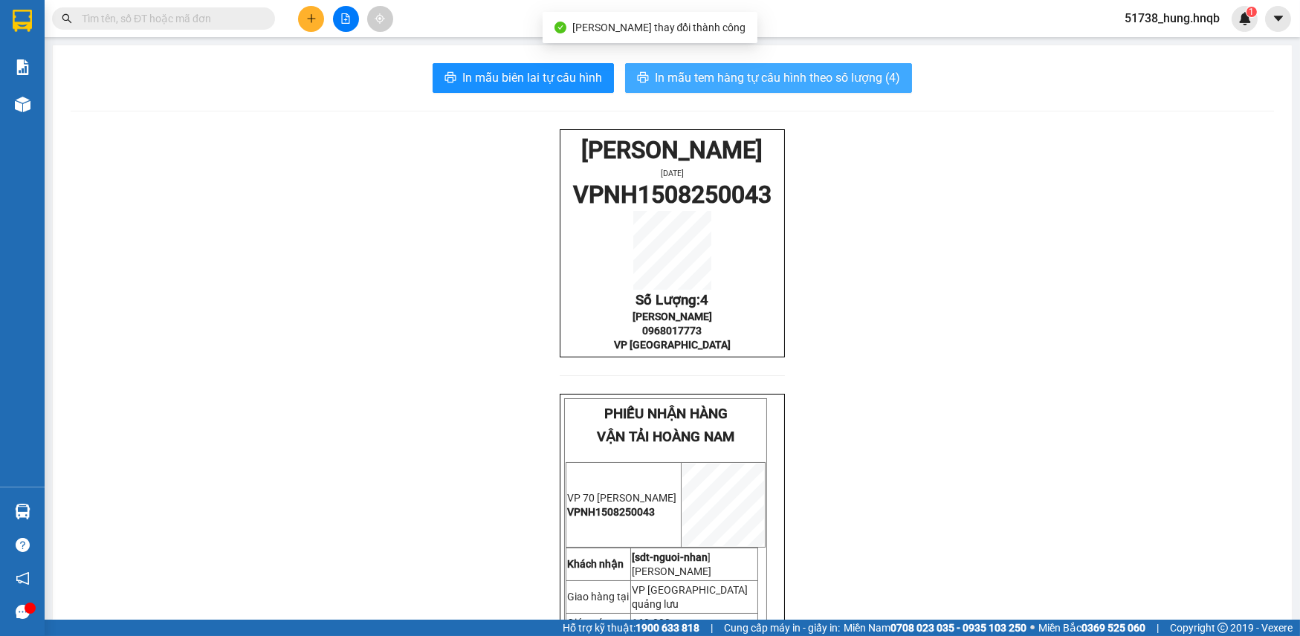
click at [758, 85] on span "In mẫu tem hàng tự cấu hình theo số lượng (4)" at bounding box center [777, 77] width 245 height 19
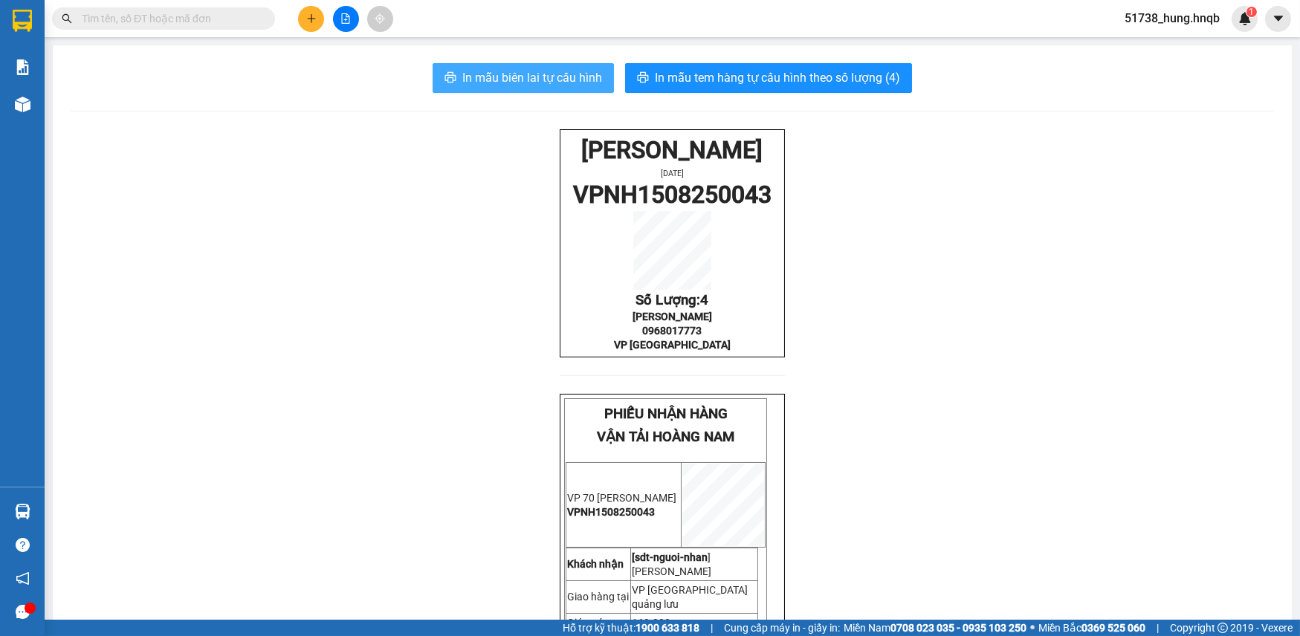
click at [535, 84] on span "In mẫu biên lai tự cấu hình" at bounding box center [532, 77] width 140 height 19
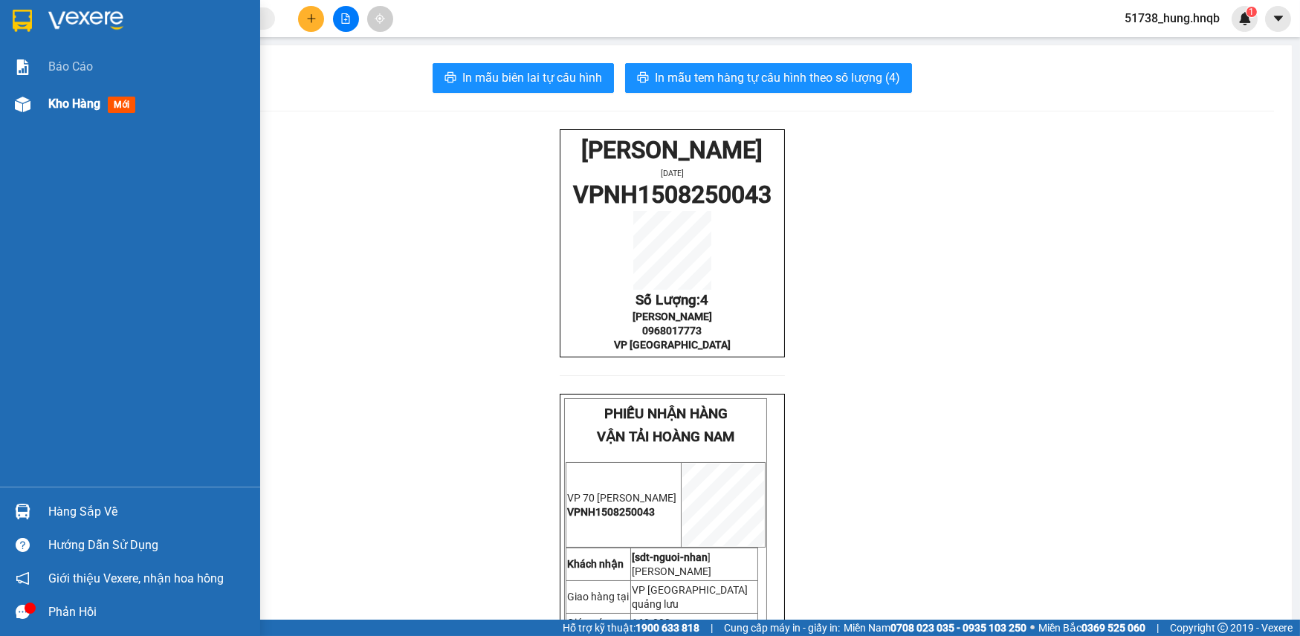
click at [7, 111] on div "Kho hàng mới" at bounding box center [130, 103] width 260 height 37
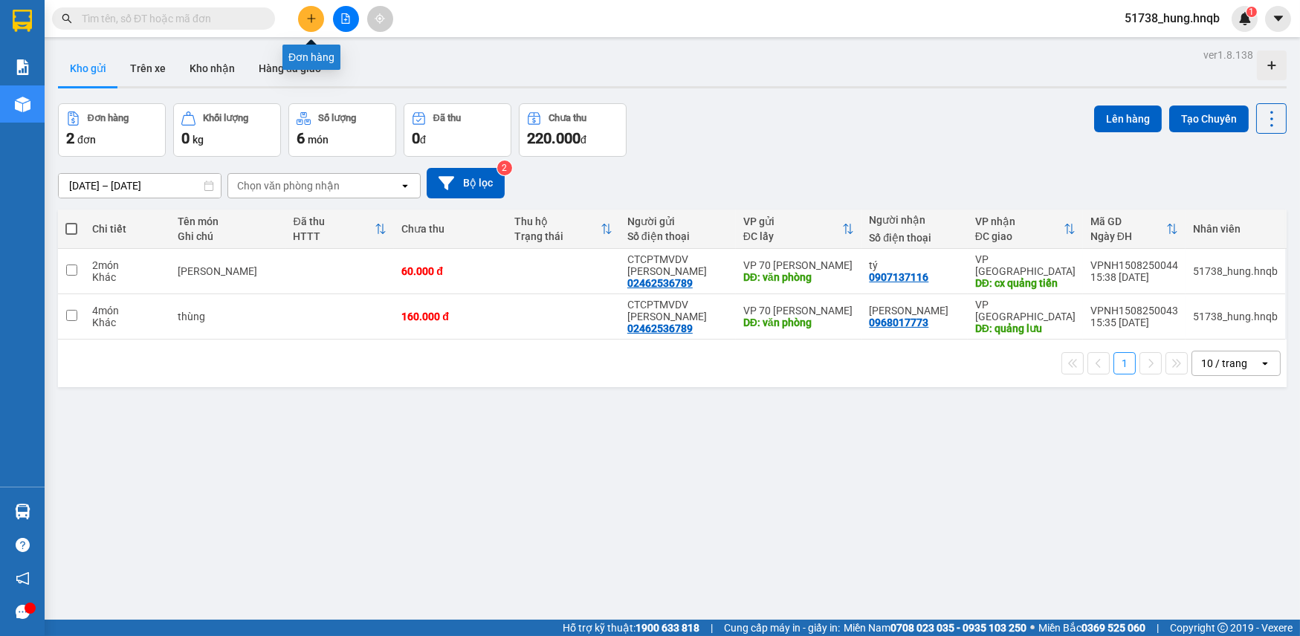
click at [303, 22] on button at bounding box center [311, 19] width 26 height 26
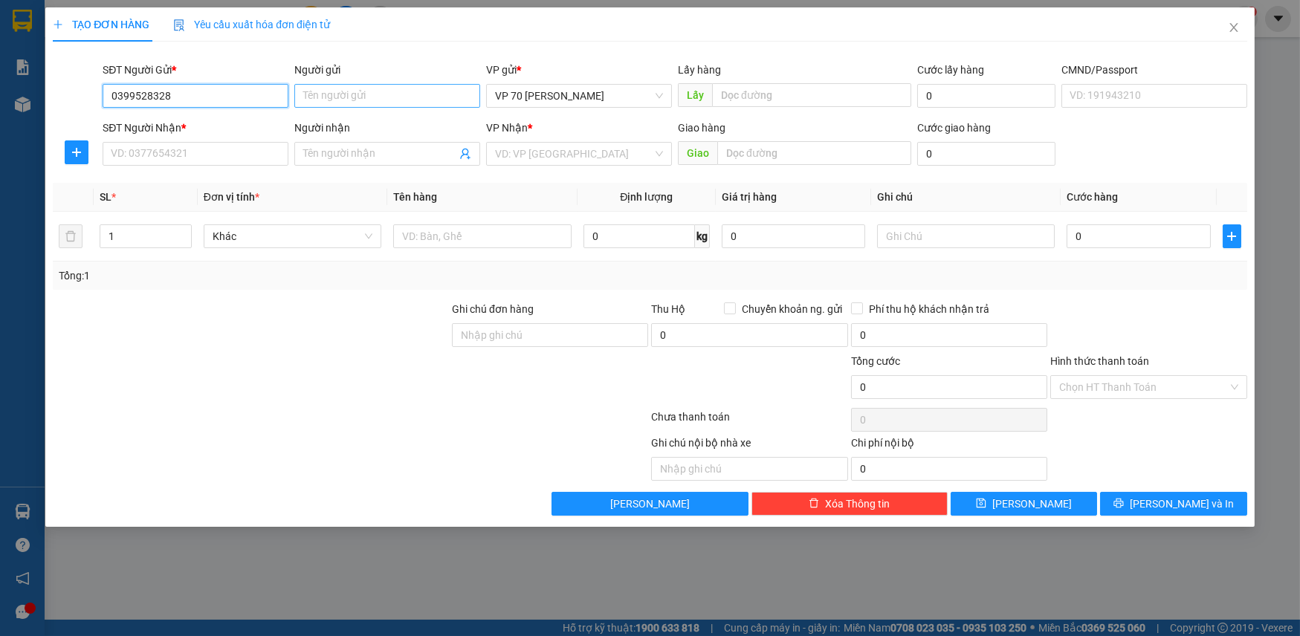
type input "0399528328"
click at [346, 94] on input "Người gửi" at bounding box center [387, 96] width 186 height 24
type input "sơn siko"
click at [761, 79] on div "Lấy hàng" at bounding box center [794, 73] width 233 height 22
click at [763, 92] on input "text" at bounding box center [811, 95] width 199 height 24
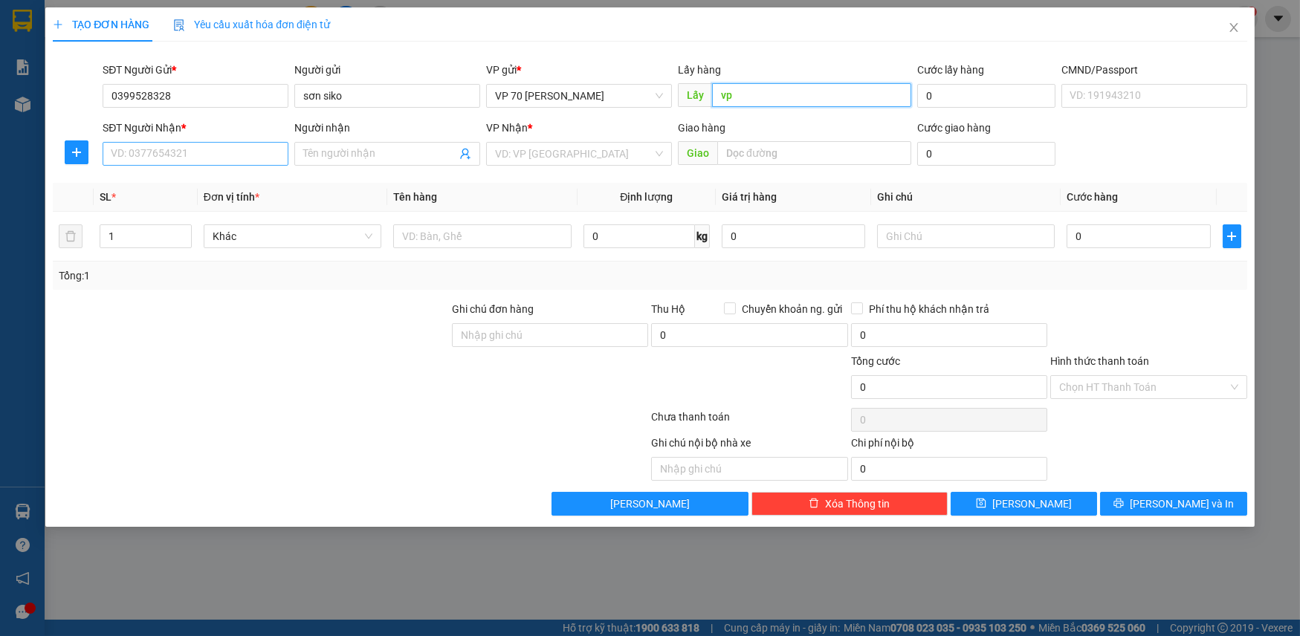
type input "vp"
click at [194, 146] on input "SĐT Người Nhận *" at bounding box center [196, 154] width 186 height 24
type input "0974130346"
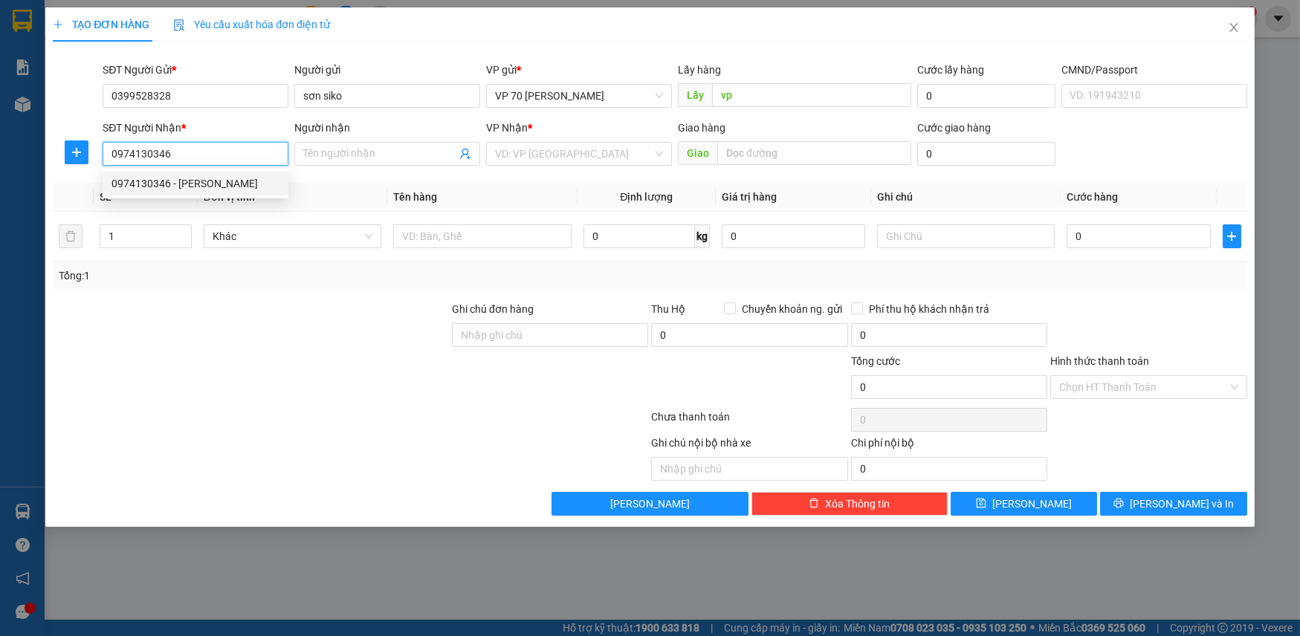
click at [202, 185] on div "0974130346 - [PERSON_NAME]" at bounding box center [196, 183] width 168 height 16
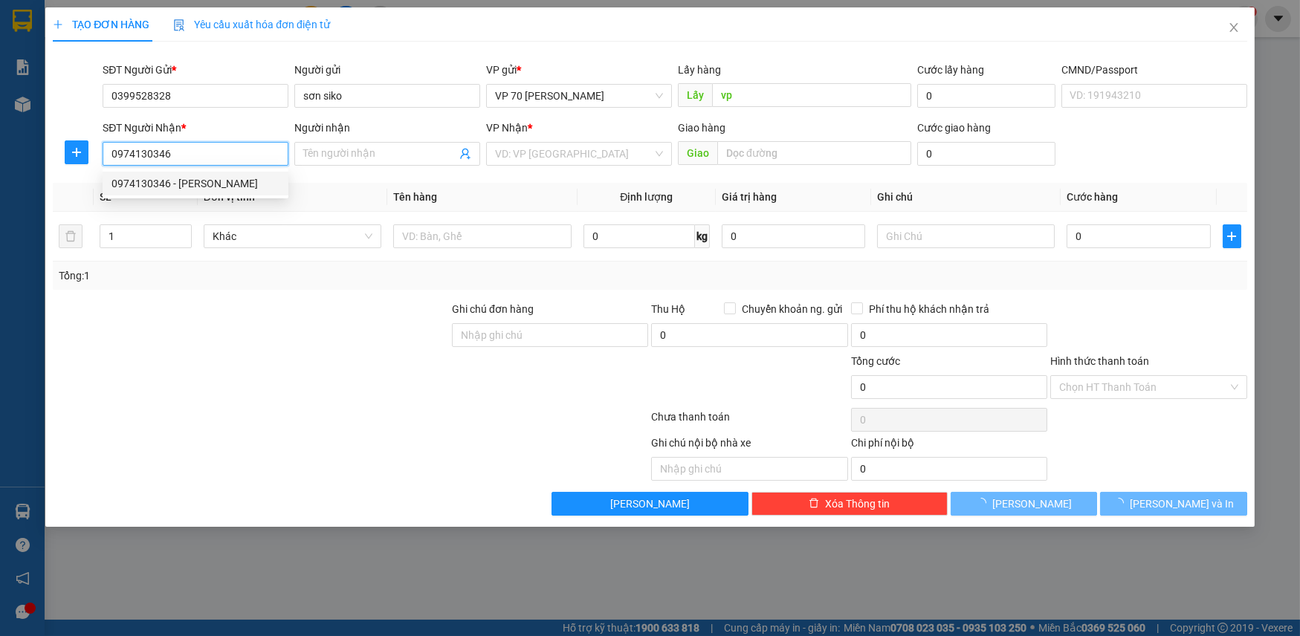
type input "[PERSON_NAME]"
type input "ngã ba bác giáp"
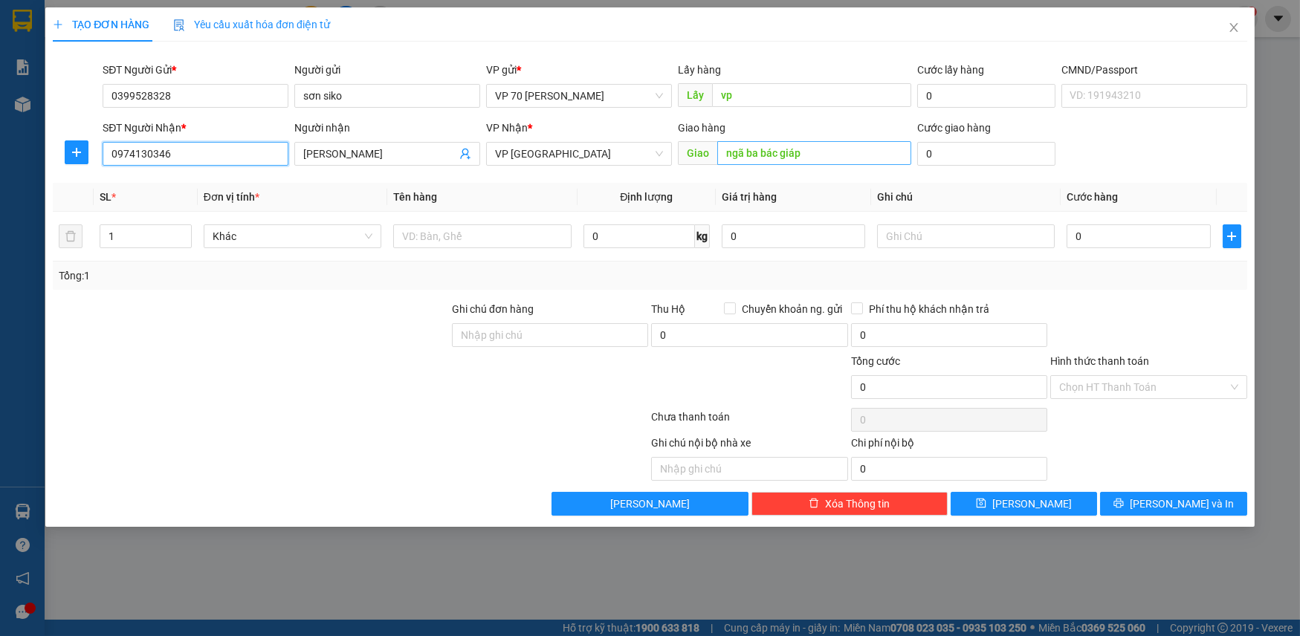
type input "0974130346"
click at [816, 155] on input "ngã ba bác giáp" at bounding box center [814, 153] width 194 height 24
type input "cx quảng tiến"
click at [126, 229] on input "1" at bounding box center [145, 236] width 90 height 22
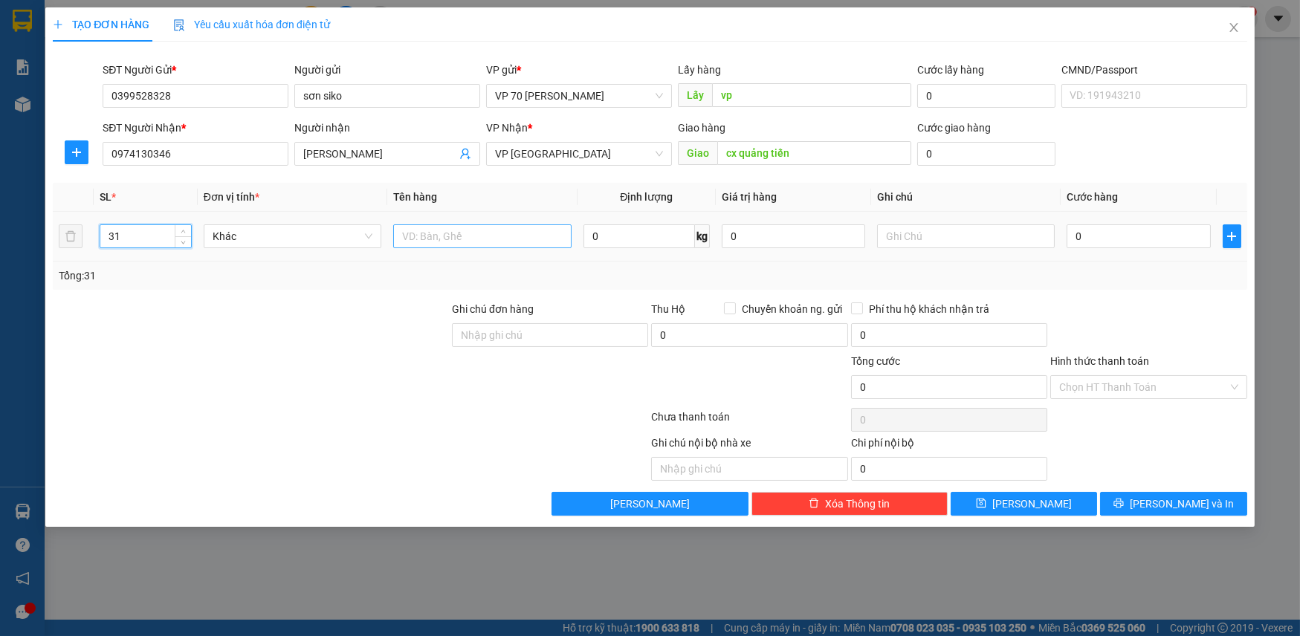
type input "31"
click at [500, 241] on input "text" at bounding box center [482, 237] width 178 height 24
type input "sơn"
click at [1135, 242] on input "0" at bounding box center [1138, 237] width 143 height 24
type input "1"
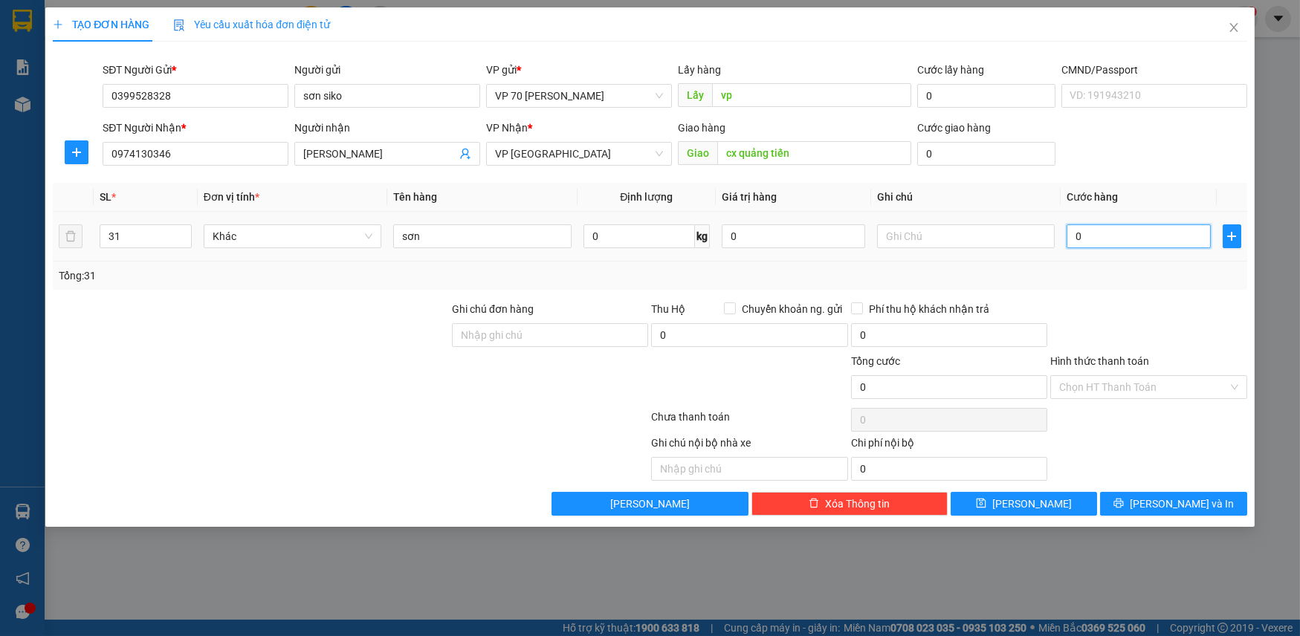
type input "1"
type input "10"
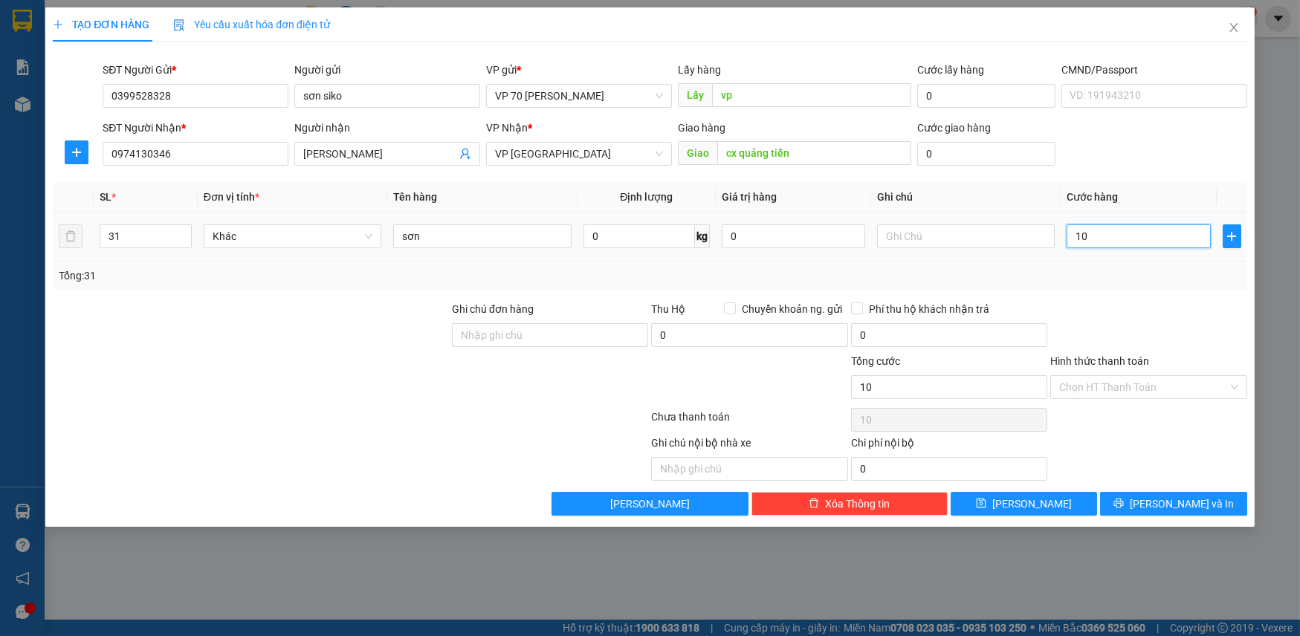
type input "100"
type input "1.000"
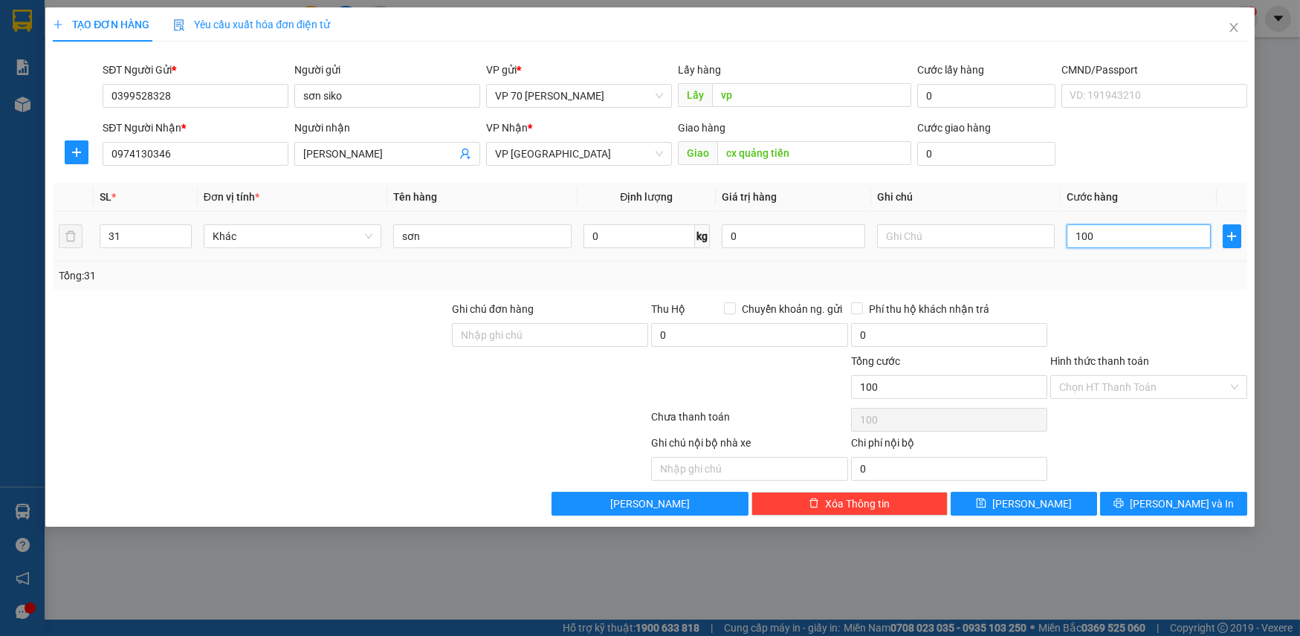
type input "1.000"
type input "10.000"
type input "100.000"
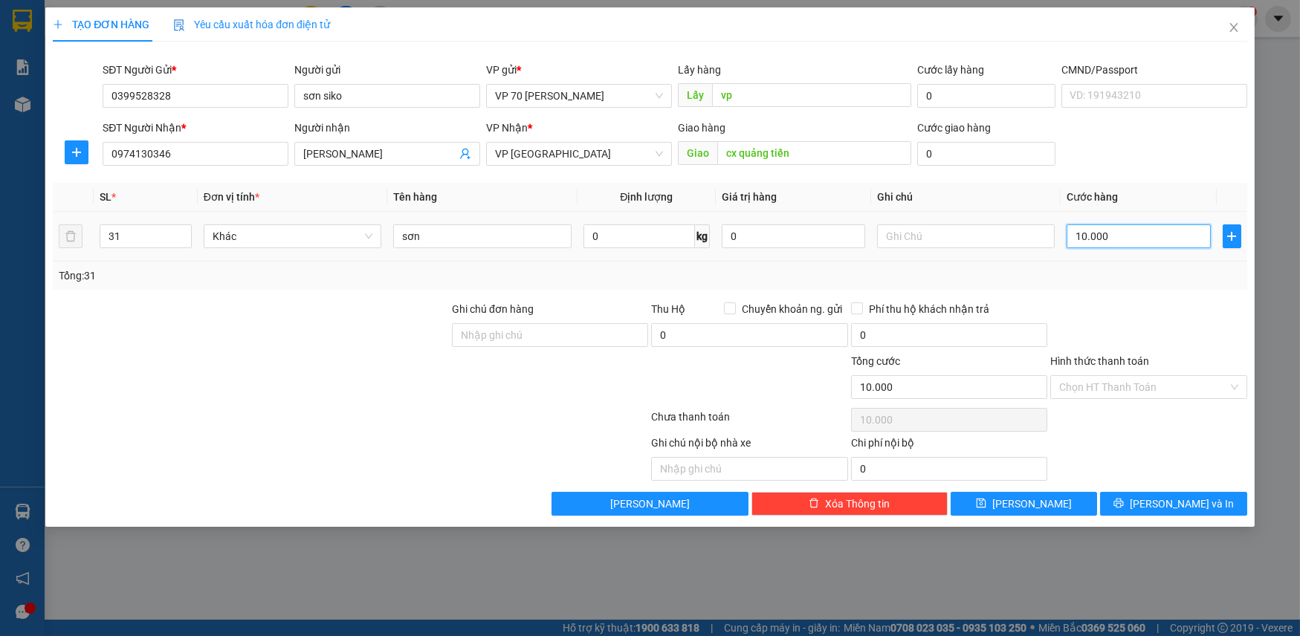
type input "100.000"
type input "1.000.000"
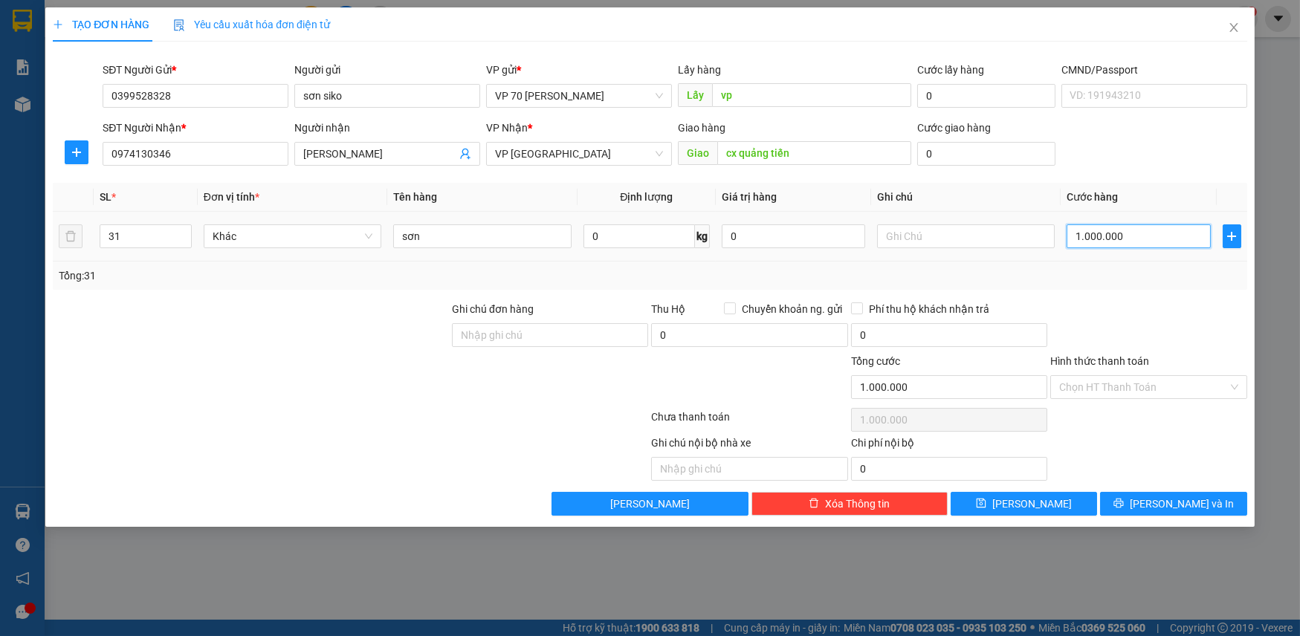
type input "10.000.000"
type input "1.000.000"
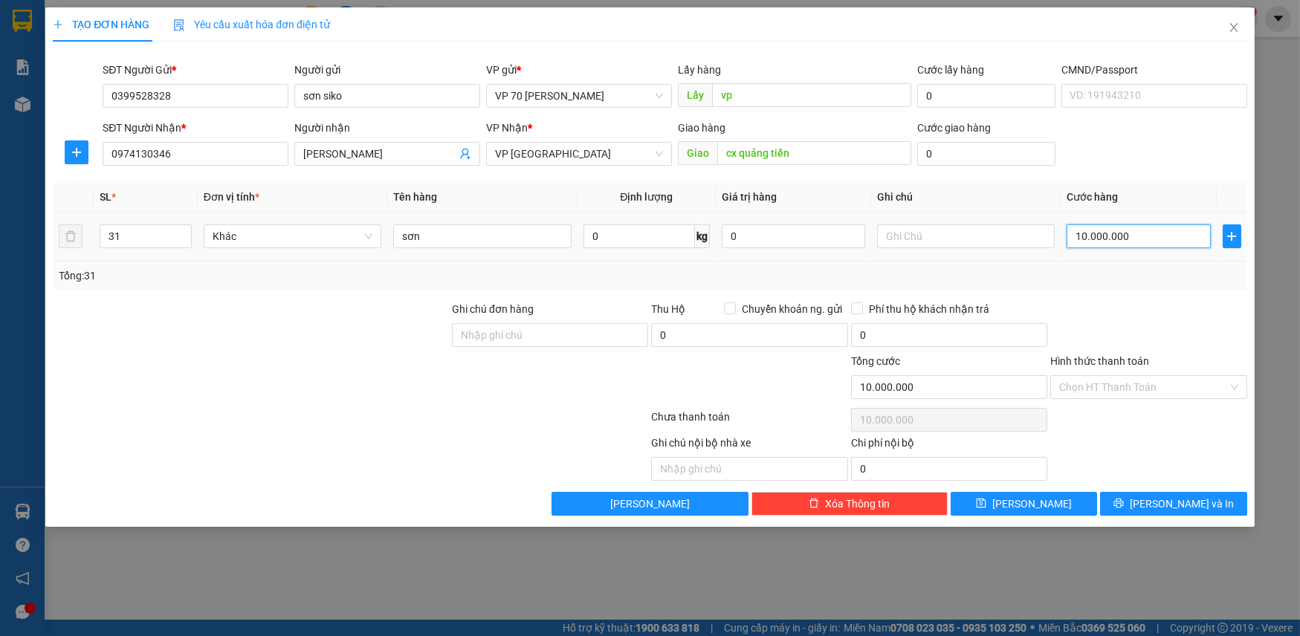
type input "1.000.000"
click at [740, 468] on input "text" at bounding box center [749, 469] width 196 height 24
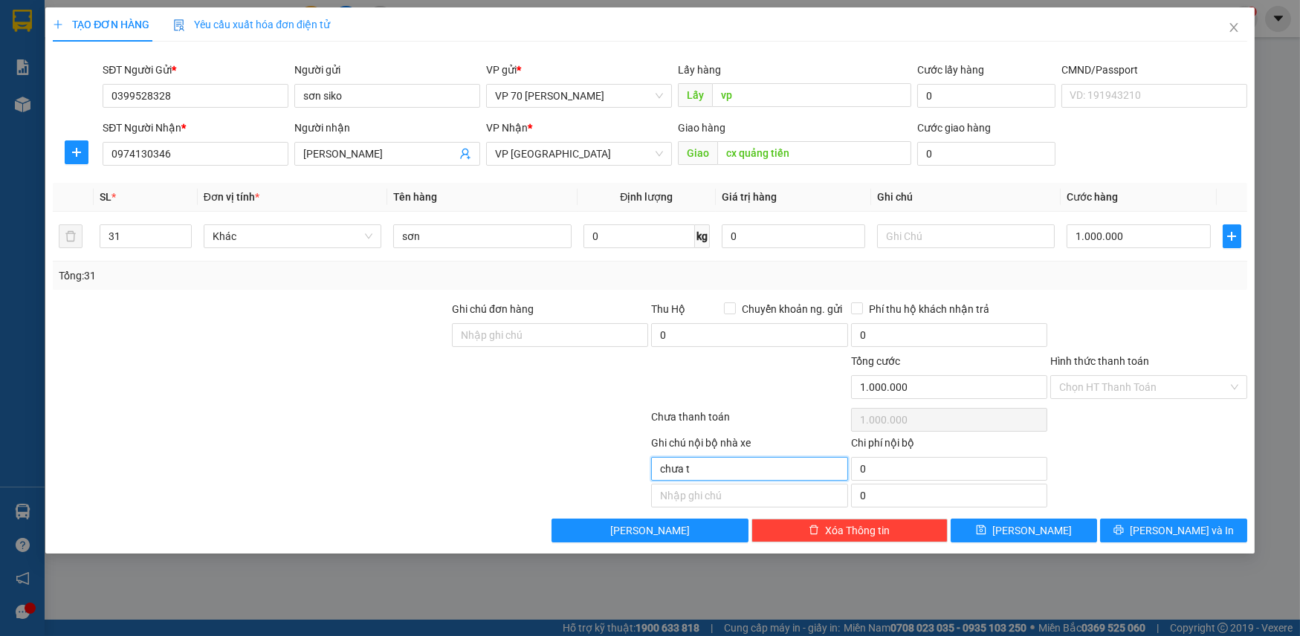
type input "chưa tt"
click at [1124, 532] on icon "printer" at bounding box center [1119, 530] width 10 height 10
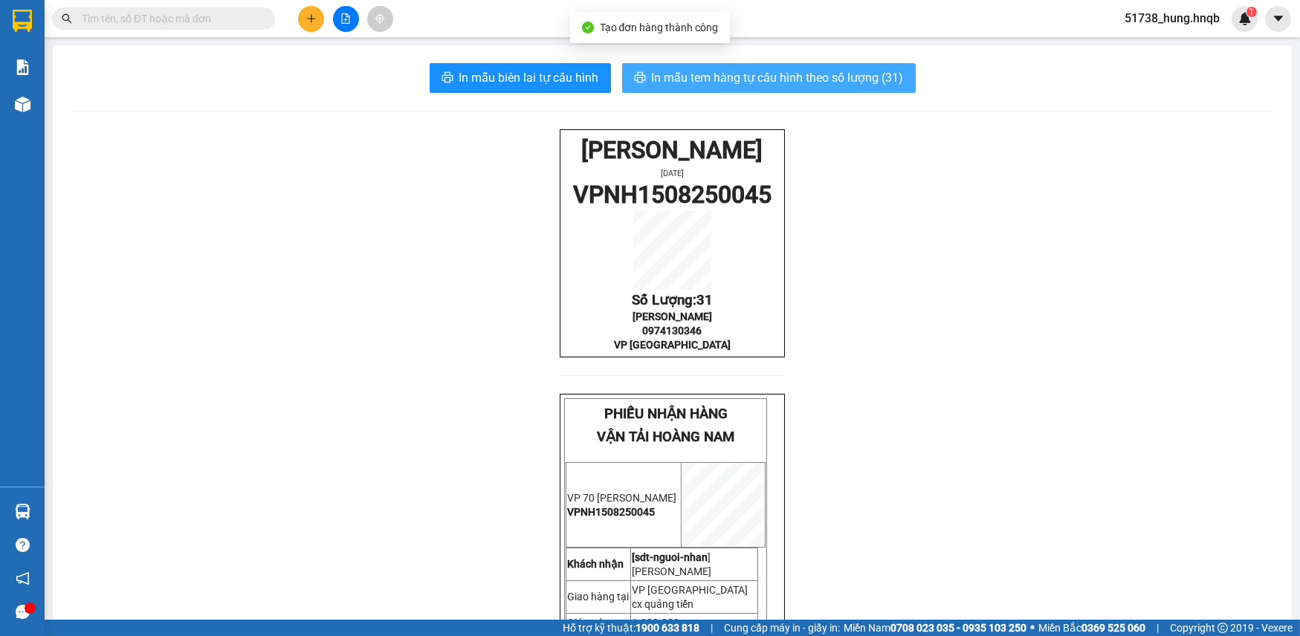
click at [810, 75] on span "In mẫu tem hàng tự cấu hình theo số lượng (31)" at bounding box center [778, 77] width 252 height 19
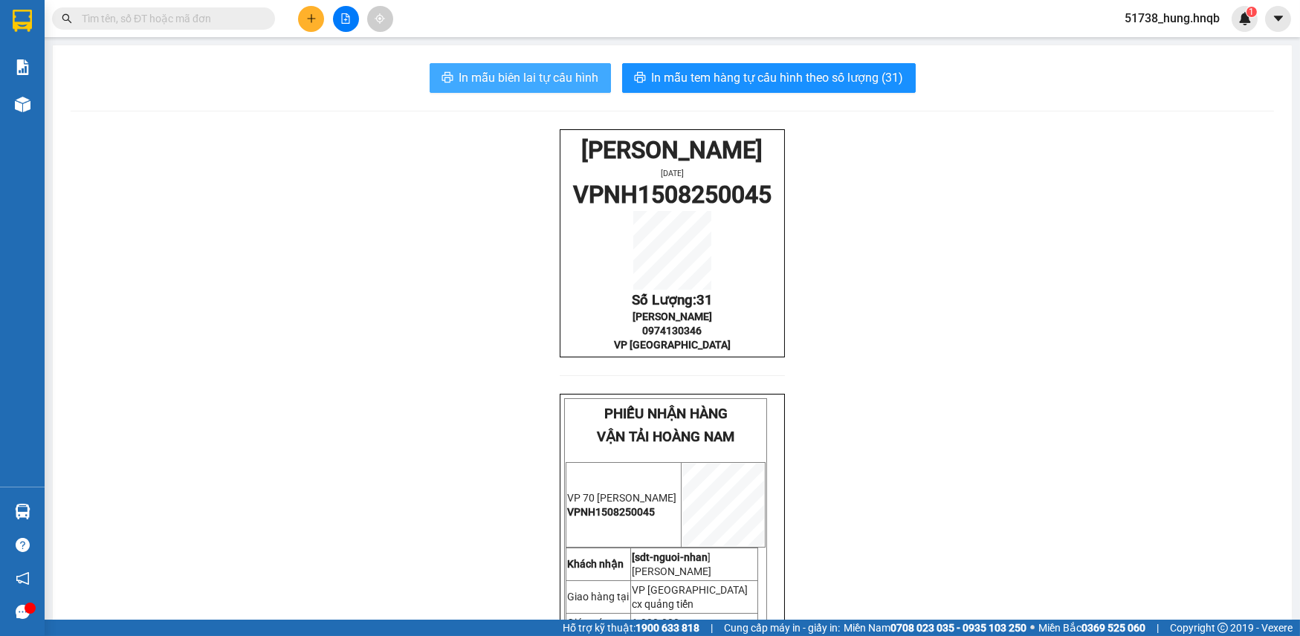
click at [534, 85] on span "In mẫu biên lai tự cấu hình" at bounding box center [529, 77] width 140 height 19
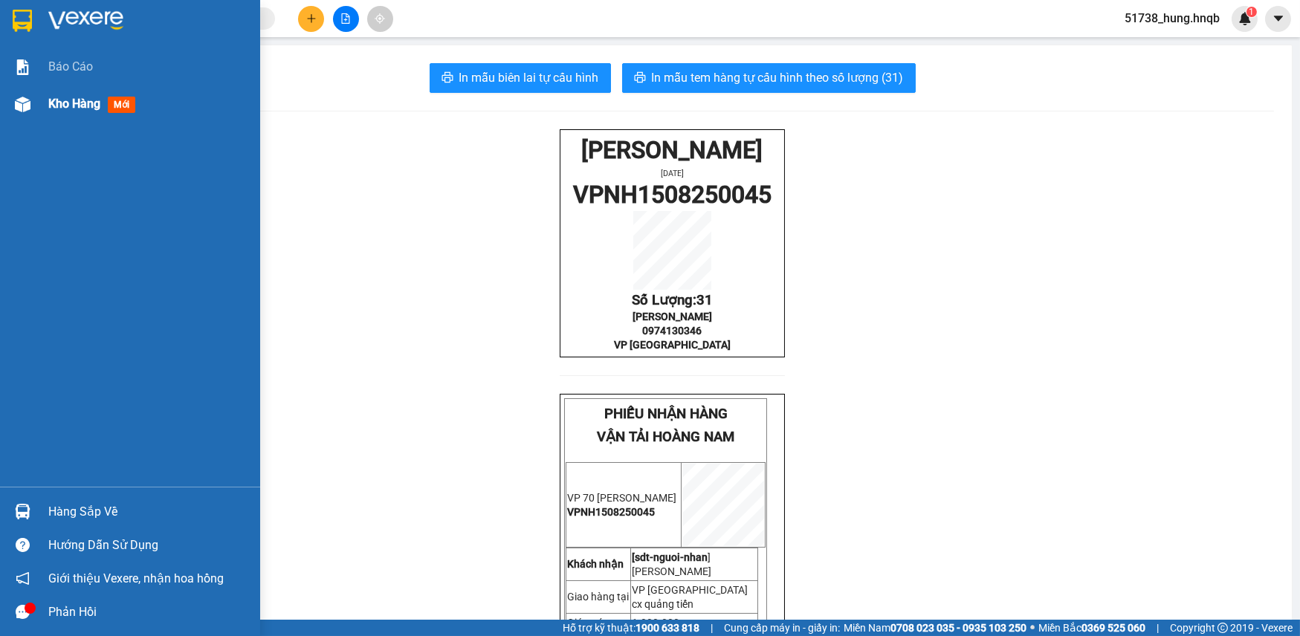
click at [25, 112] on img at bounding box center [23, 105] width 16 height 16
